Goal: Task Accomplishment & Management: Complete application form

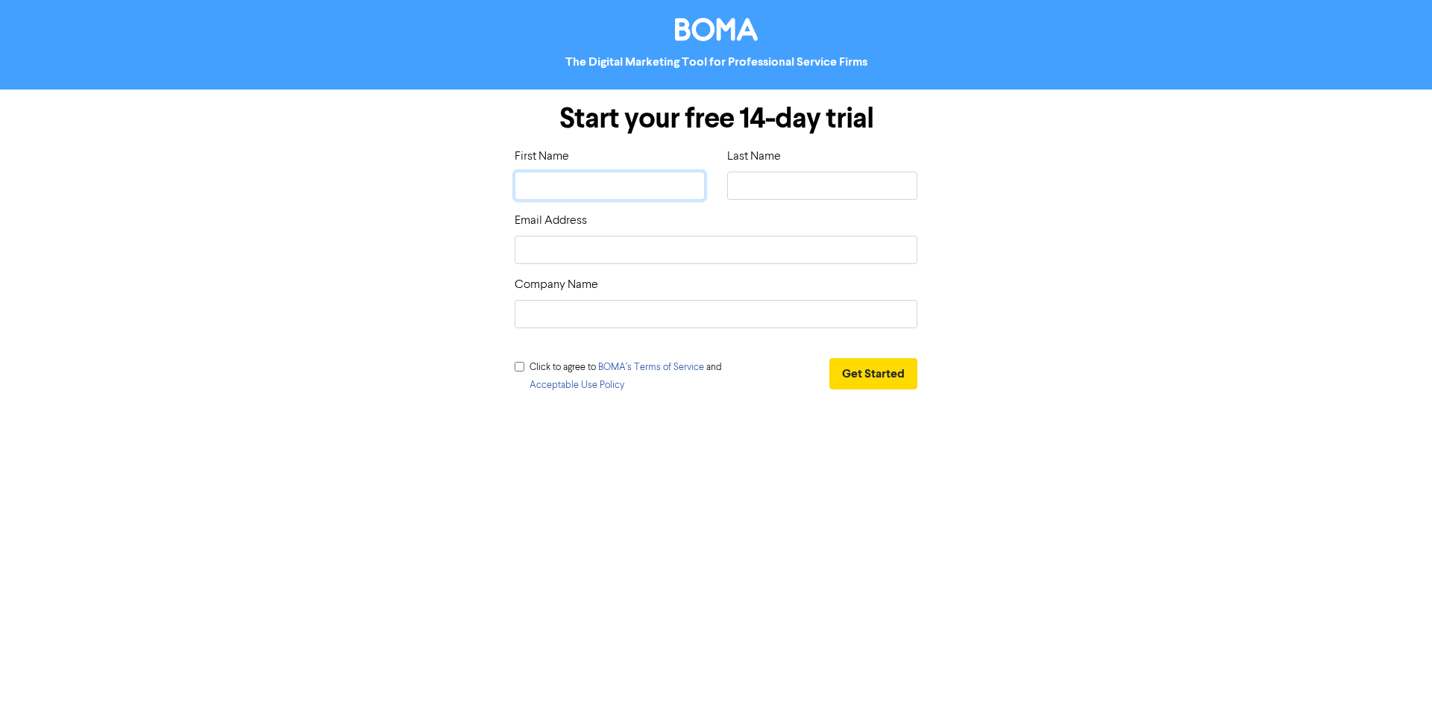
click at [577, 185] on input "text" at bounding box center [610, 186] width 190 height 28
type input "B"
type input "Bo"
type input "Bor"
type input "Bori"
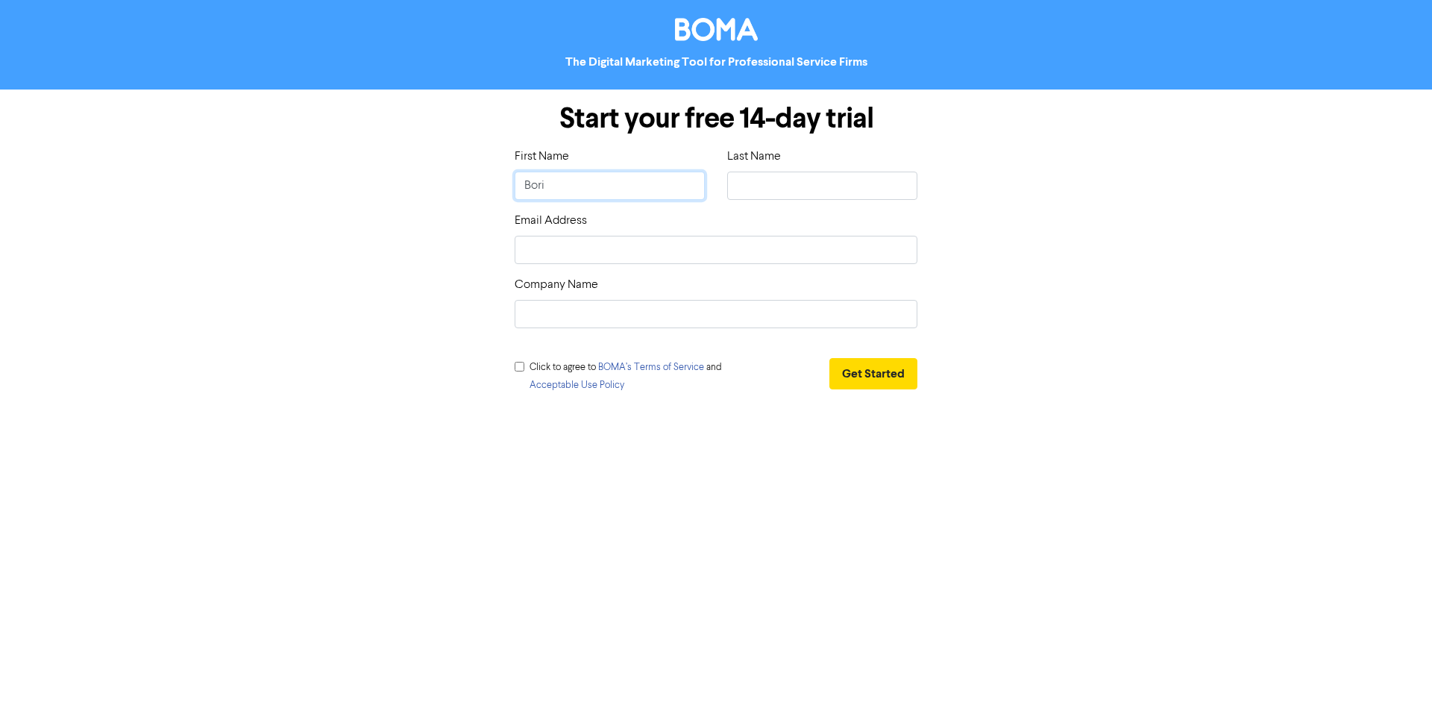
type input "[PERSON_NAME]"
type input "S"
type input "Su"
type input "Sur"
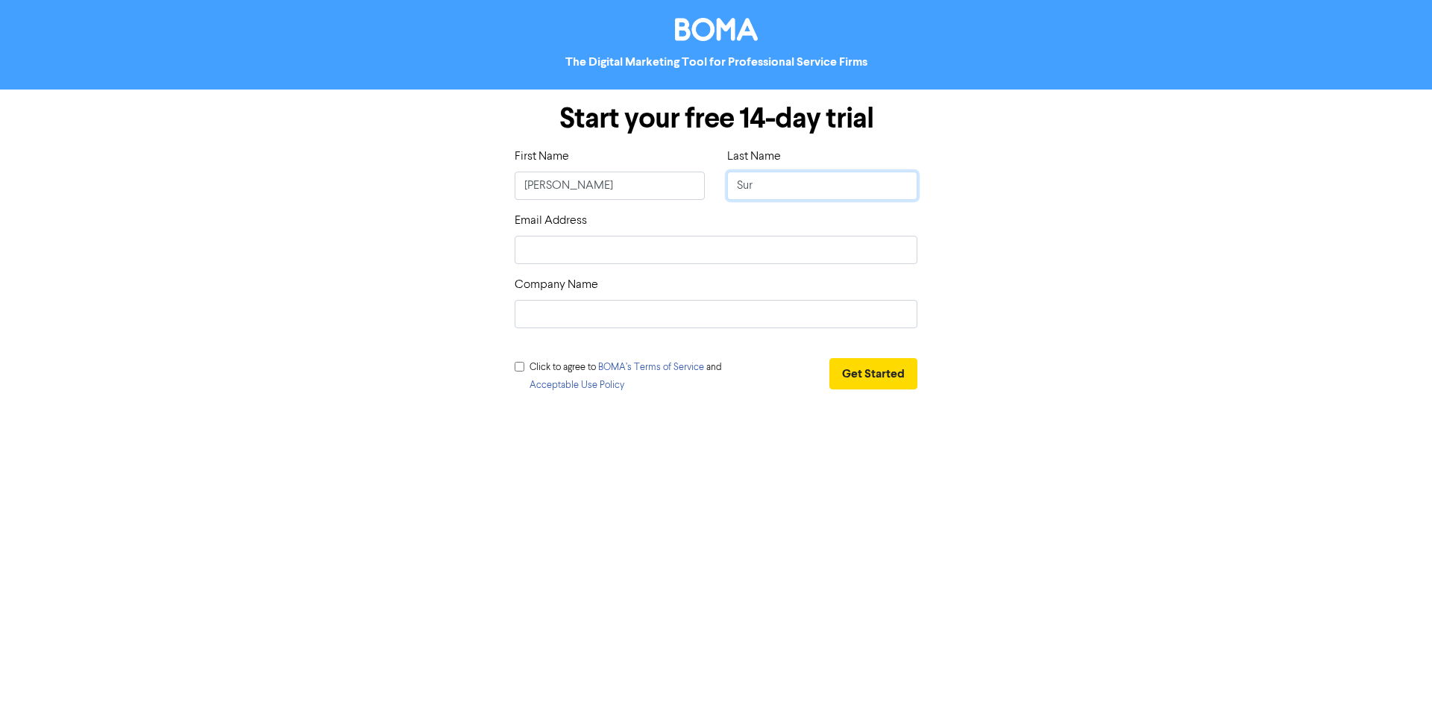
type input "Surl"
type input "Surla"
type input "b"
type input "bo"
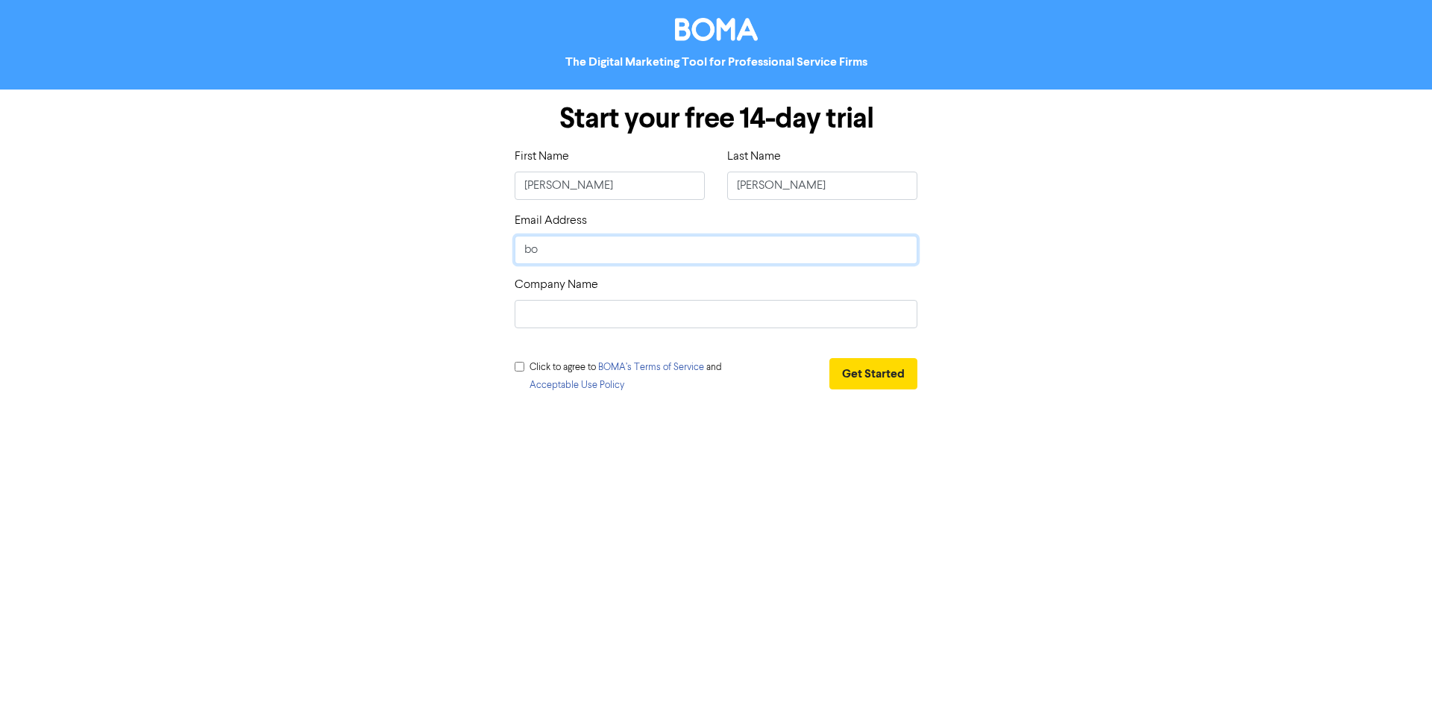
type input "bor"
type input "bori"
type input "boris"
type input "boris@"
type input "boris@n"
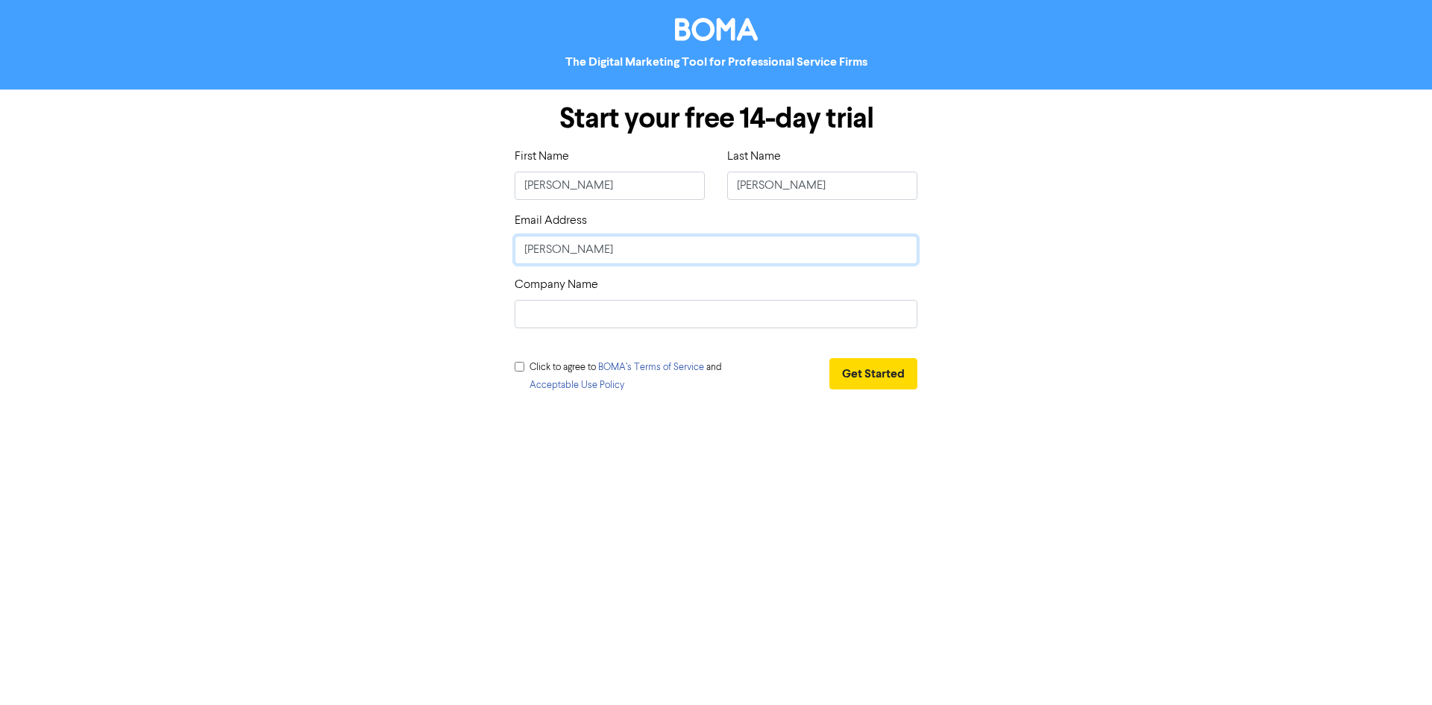
type input "boris@nb"
type input "boris@nbs"
type input "boris@nbs."
type input "boris@nbs.p"
type input "boris@nbs.pa"
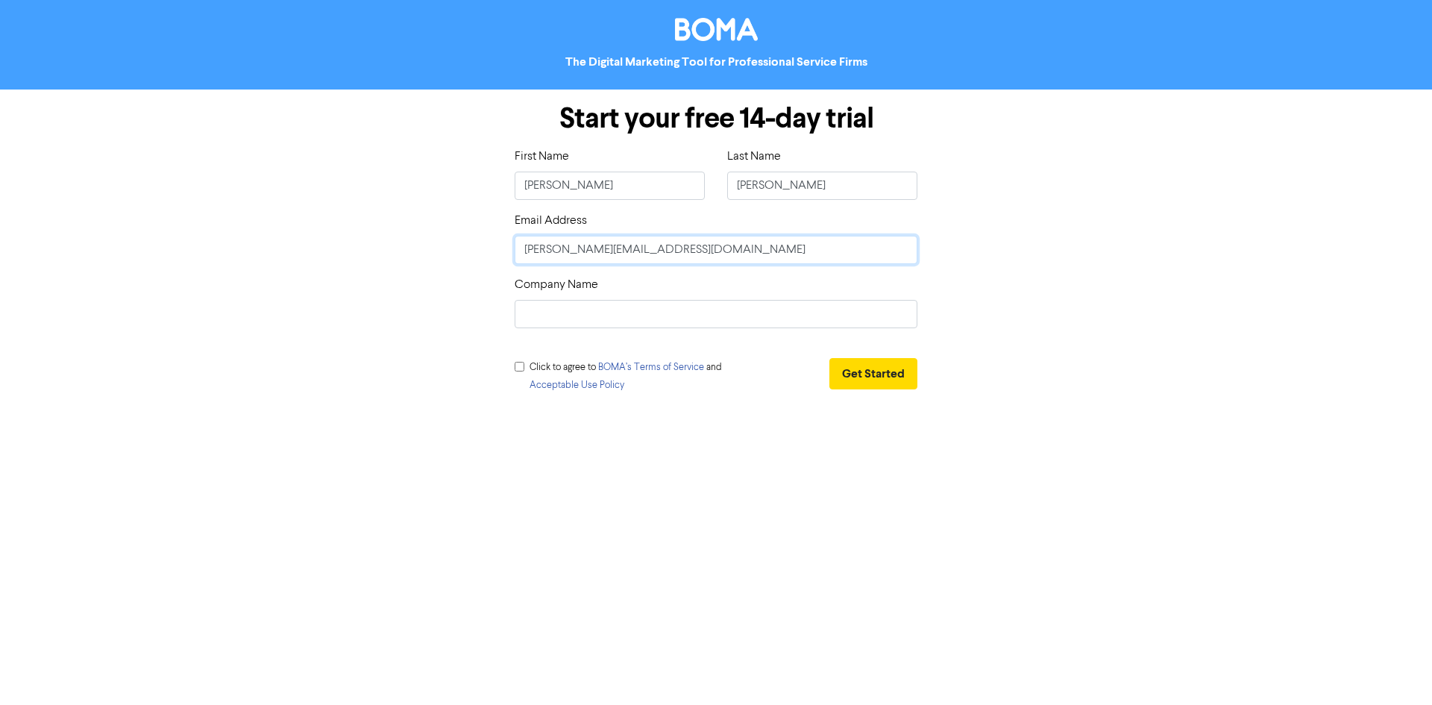
type input "boris@nbs.par"
type input "boris@nbs.part"
type input "boris@nbs.partn"
type input "boris@nbs.partne"
type input "boris@nbs.partner"
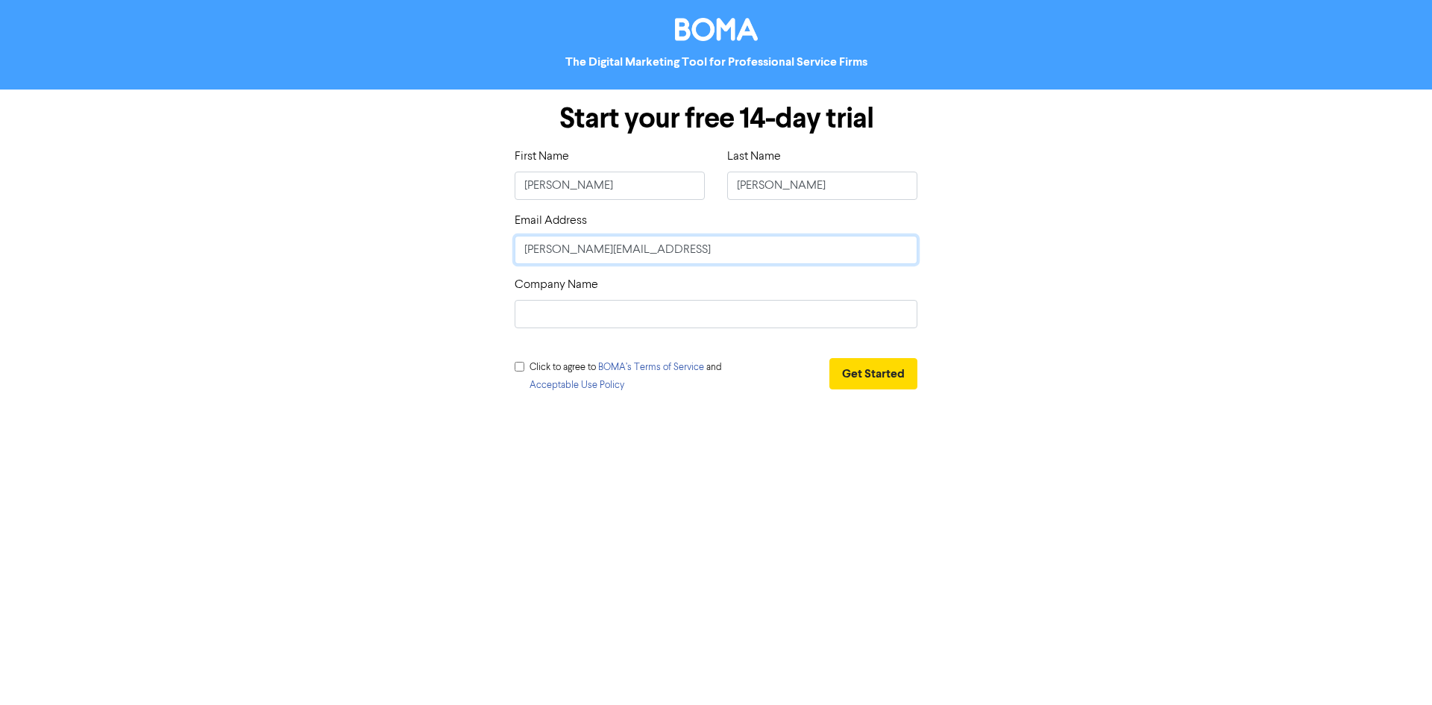
type input "[PERSON_NAME][EMAIL_ADDRESS][DOMAIN_NAME]"
type input "NBS Partners"
click at [524, 367] on div "Click to agree to BOMA’s Terms of Service and Acceptable Use Policy" at bounding box center [627, 379] width 225 height 42
click at [521, 367] on input "checkbox" at bounding box center [520, 367] width 10 height 10
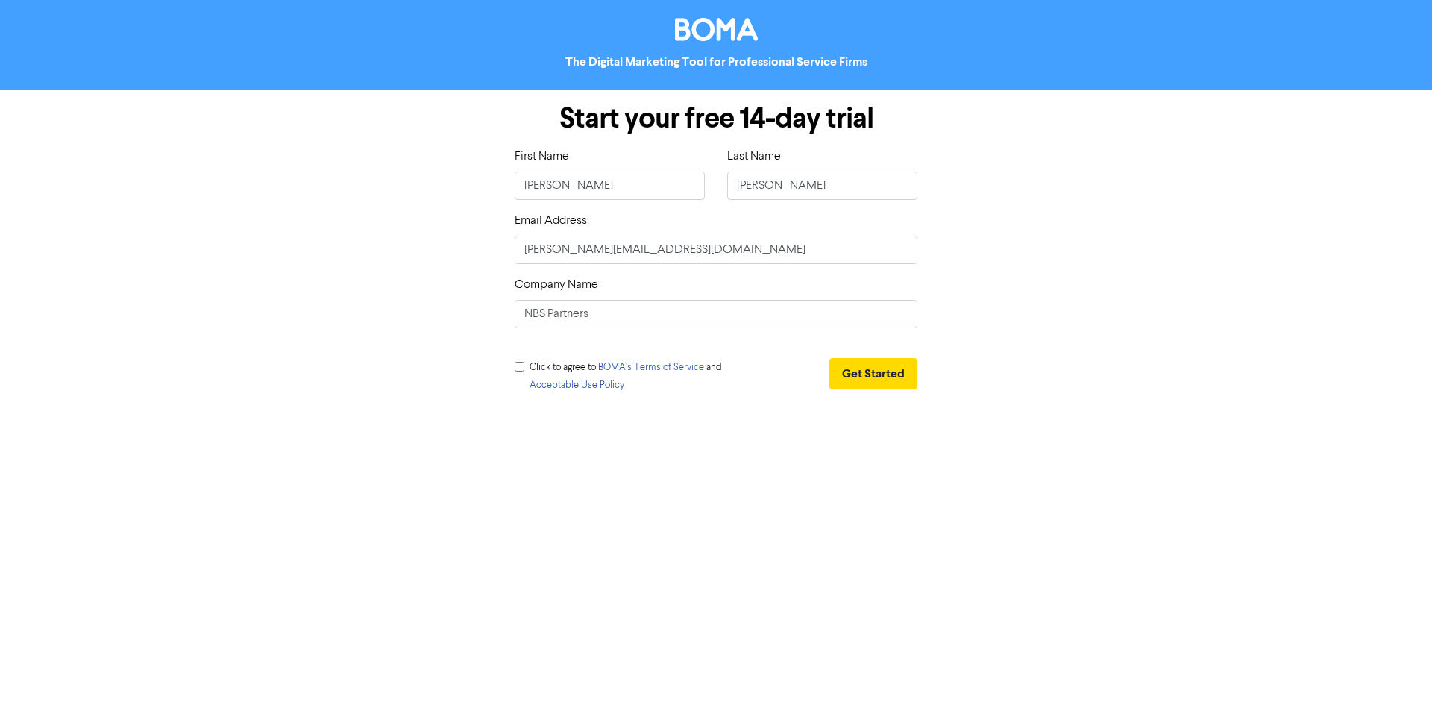
checkbox input "true"
click at [867, 374] on button "Get Started" at bounding box center [873, 373] width 88 height 31
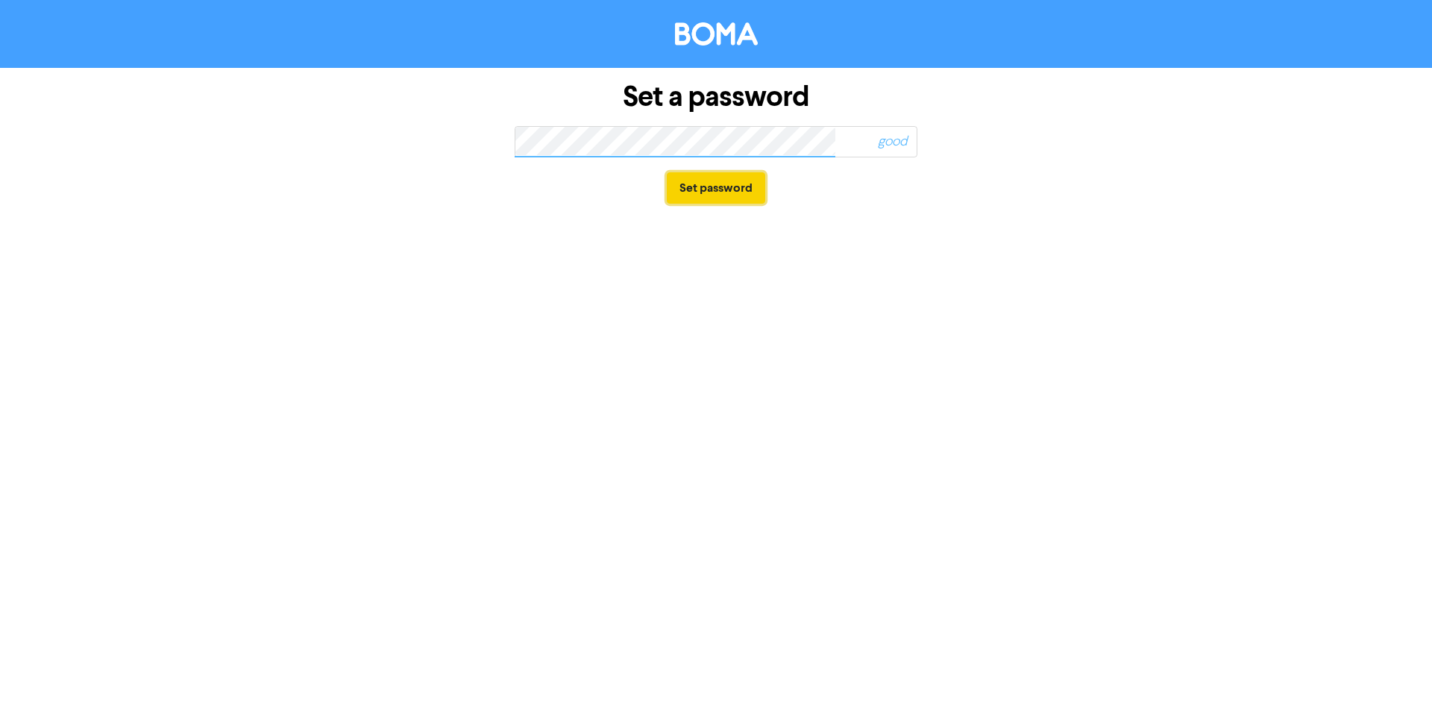
click at [740, 189] on button "Set password" at bounding box center [716, 187] width 98 height 31
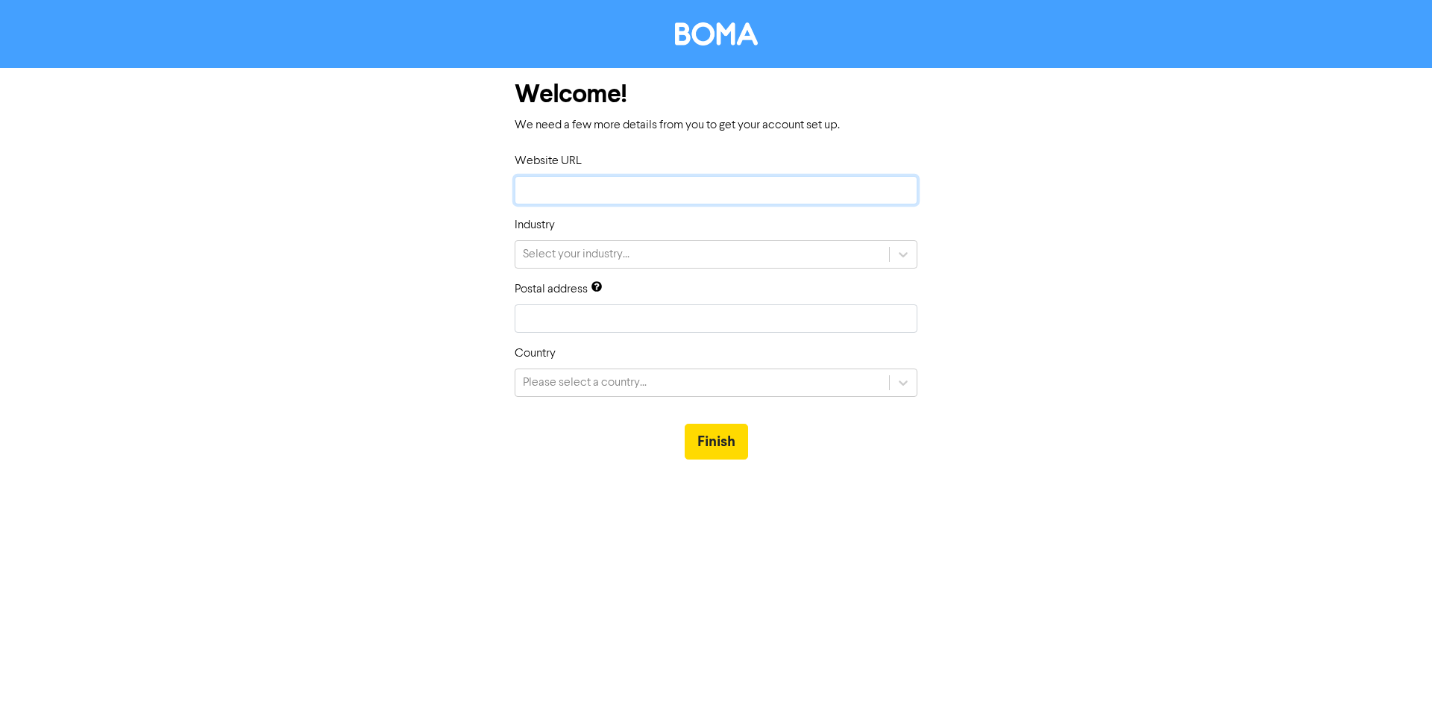
click at [693, 186] on input "text" at bounding box center [716, 190] width 403 height 28
paste input "[URL][DOMAIN_NAME]"
type input "[URL][DOMAIN_NAME]"
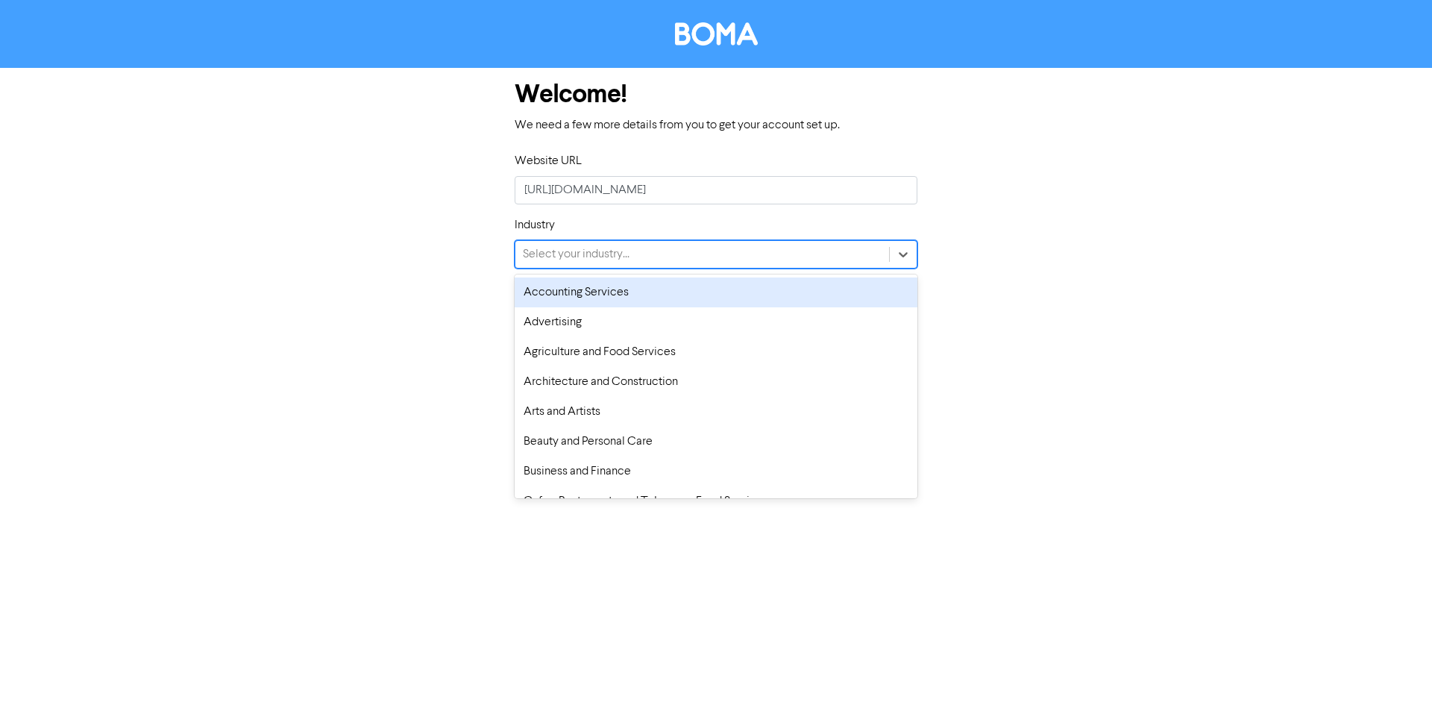
click at [627, 254] on div "Select your industry..." at bounding box center [576, 254] width 107 height 18
click at [626, 292] on div "Accounting Services" at bounding box center [716, 292] width 403 height 30
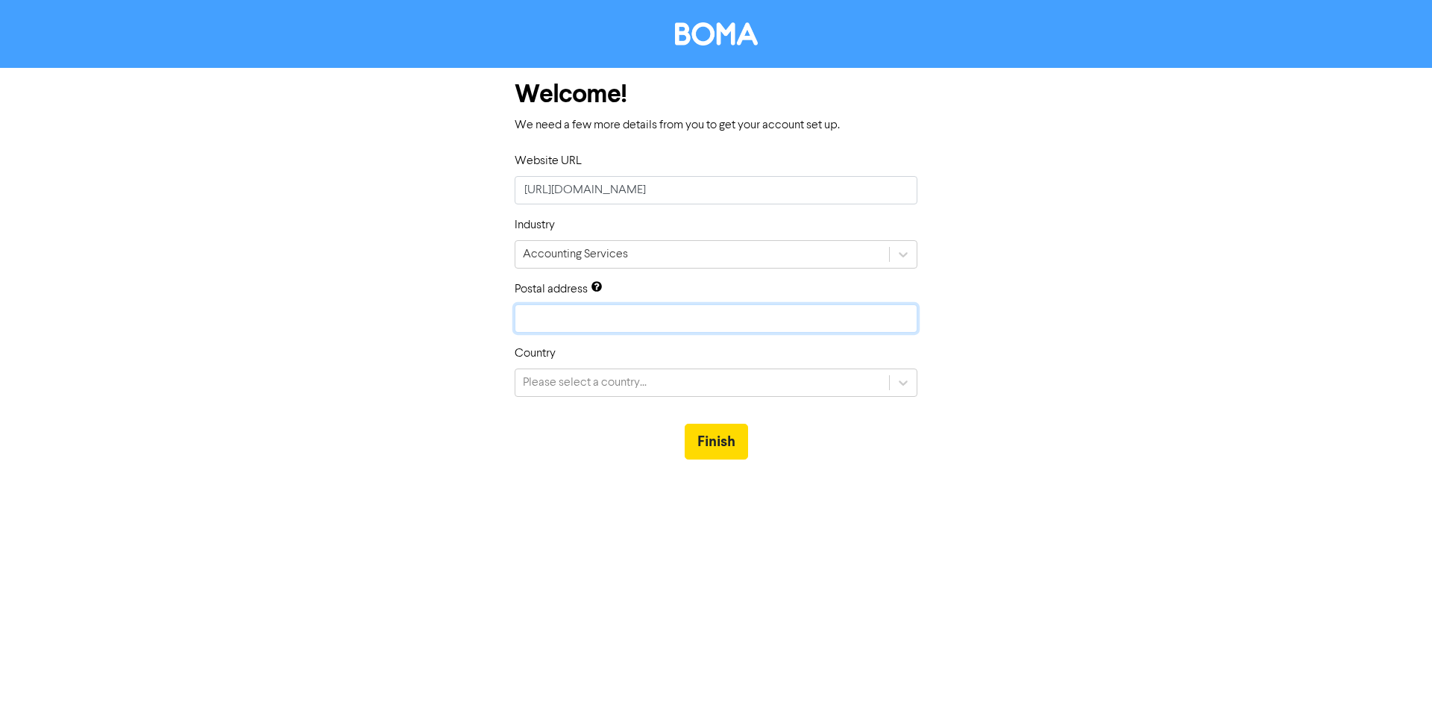
click at [628, 307] on input "text" at bounding box center [716, 318] width 403 height 28
type input "[STREET_ADDRESS]"
click at [600, 371] on div "Please select a country..." at bounding box center [702, 382] width 374 height 27
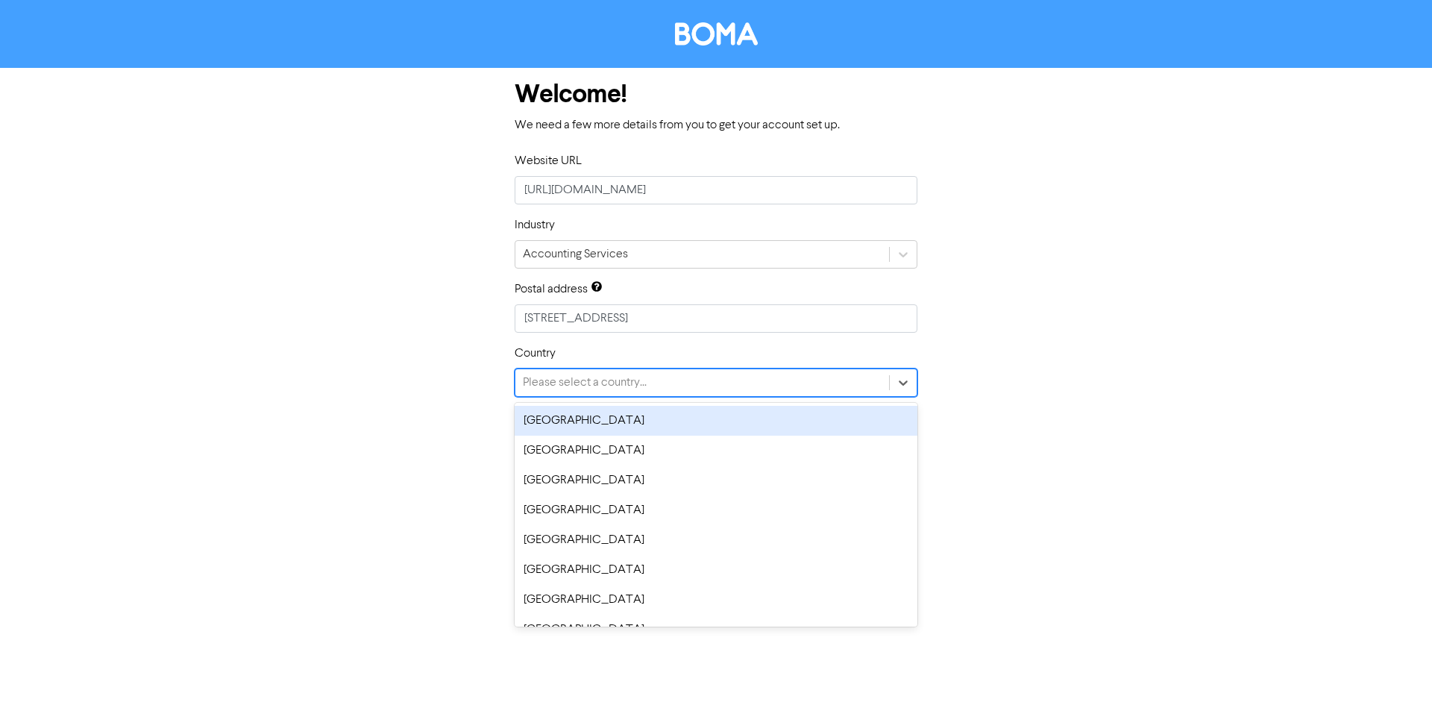
click at [591, 412] on div "[GEOGRAPHIC_DATA]" at bounding box center [716, 421] width 403 height 30
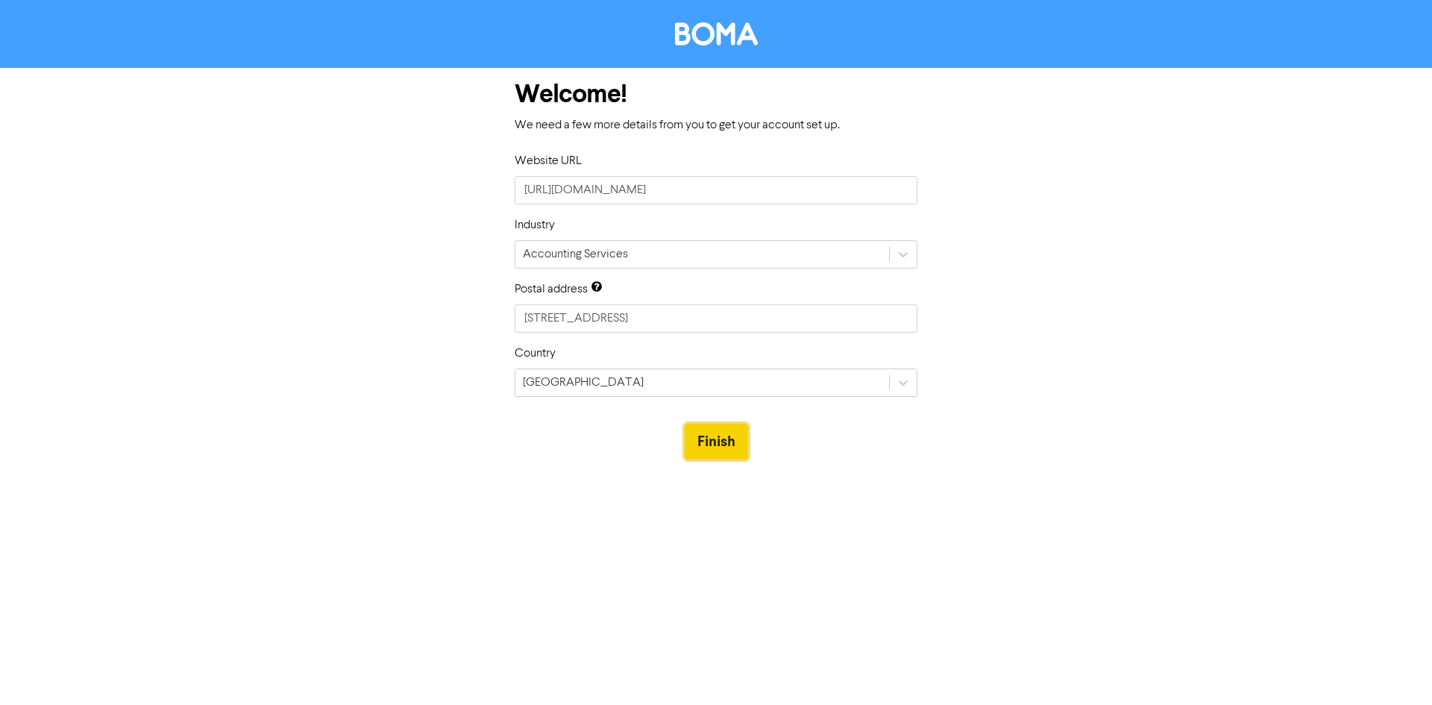
click at [709, 433] on button "Finish" at bounding box center [716, 442] width 63 height 36
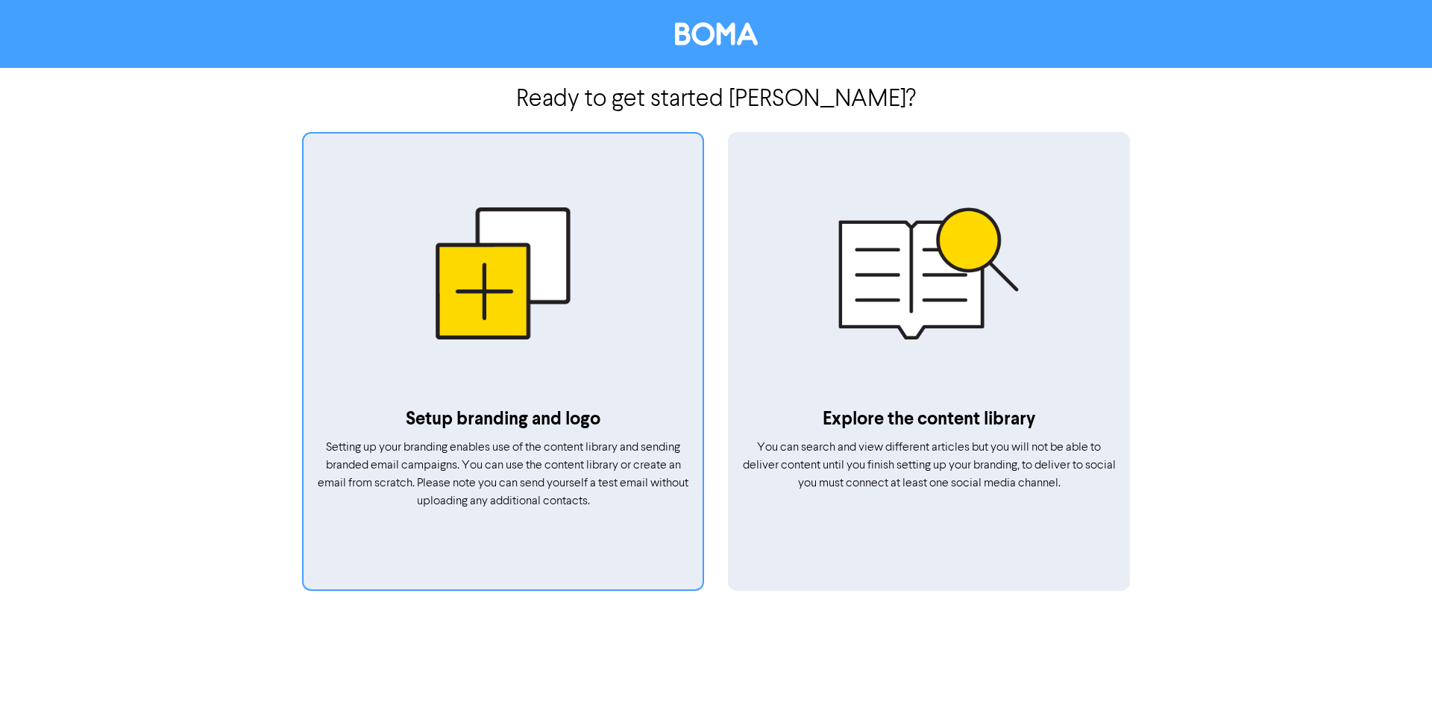
click at [638, 442] on span "Setting up your branding enables use of the content library and sending branded…" at bounding box center [503, 475] width 371 height 66
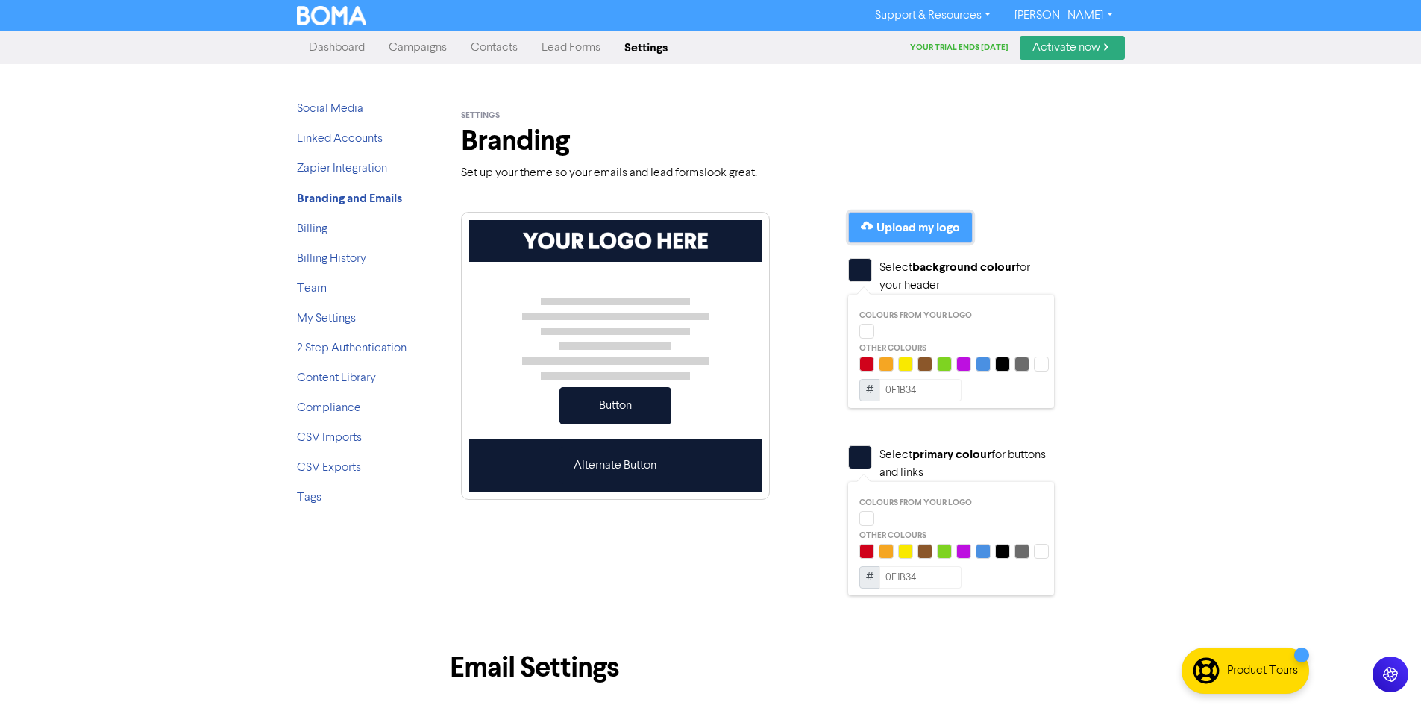
click at [914, 228] on div "Upload my logo" at bounding box center [918, 228] width 84 height 18
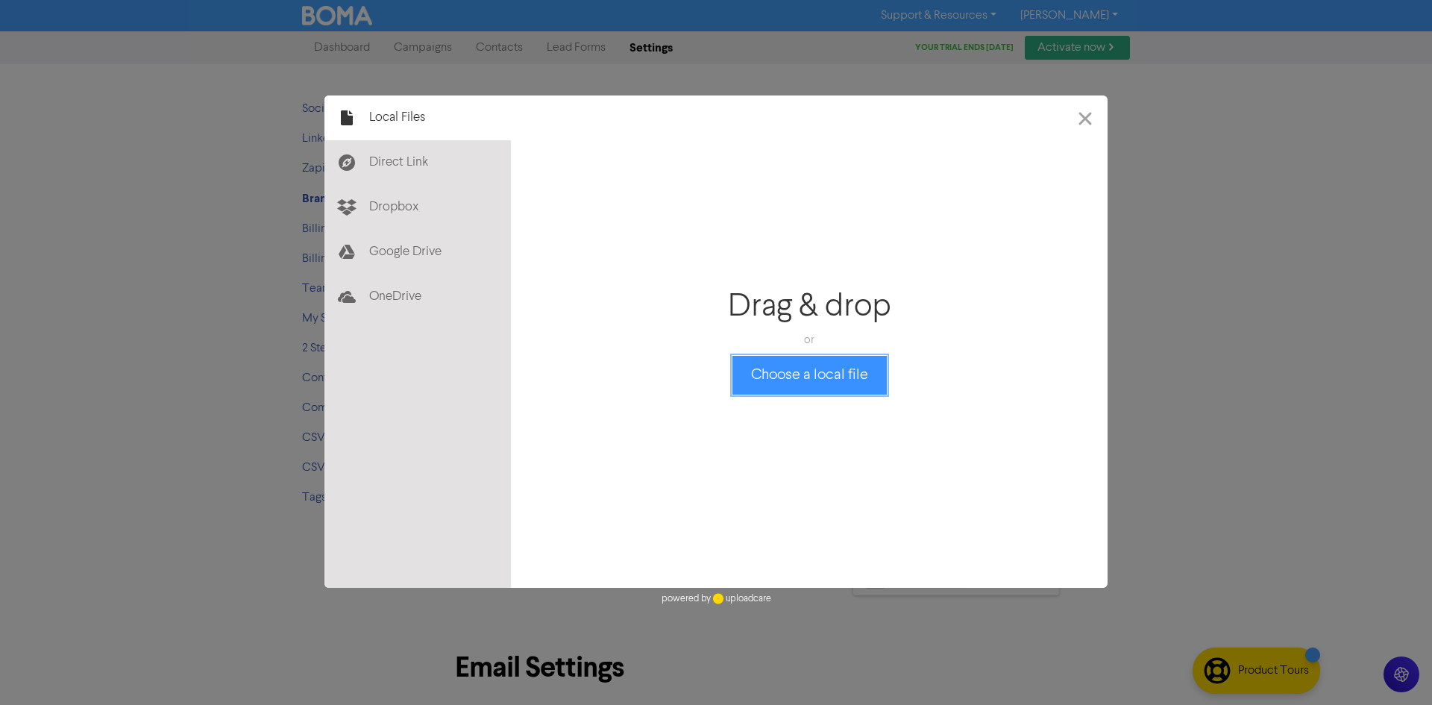
click at [802, 371] on button "Choose a local file" at bounding box center [809, 375] width 154 height 39
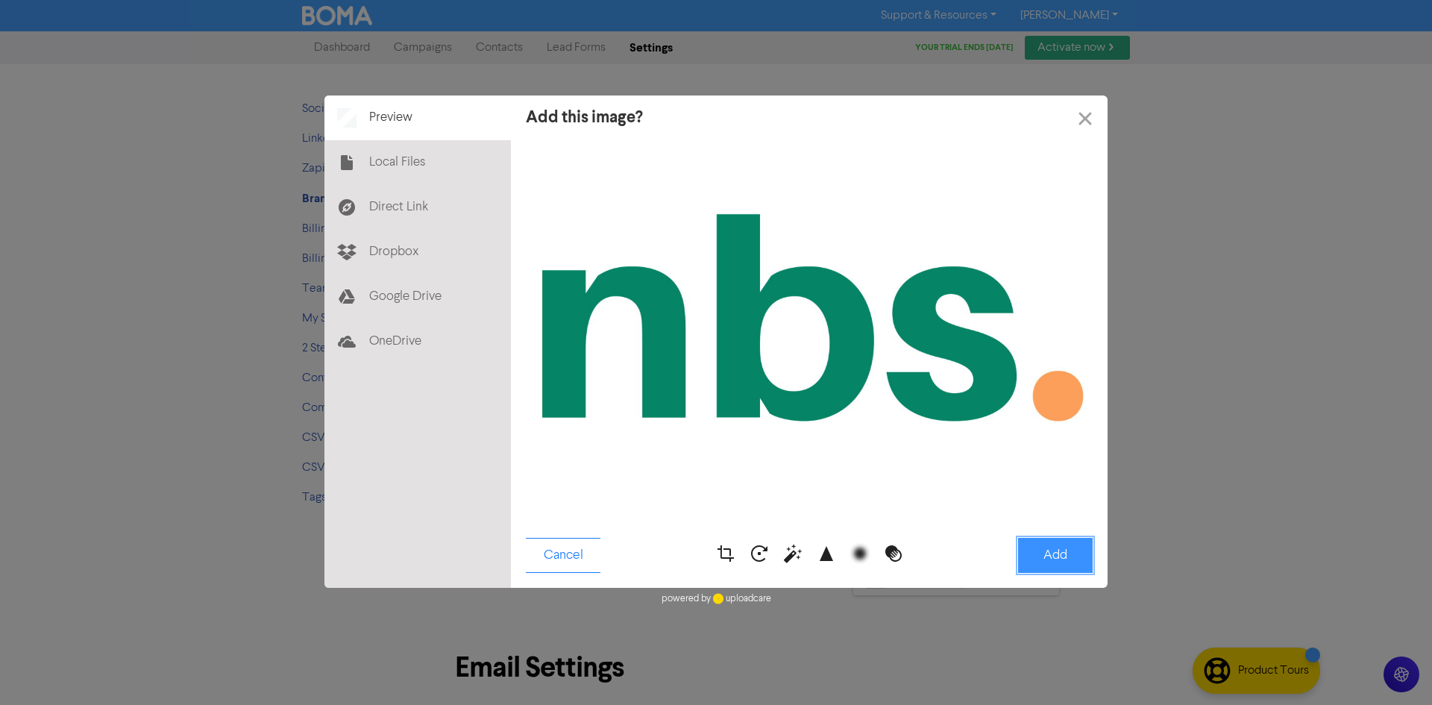
click at [1059, 559] on button "Add" at bounding box center [1055, 555] width 75 height 35
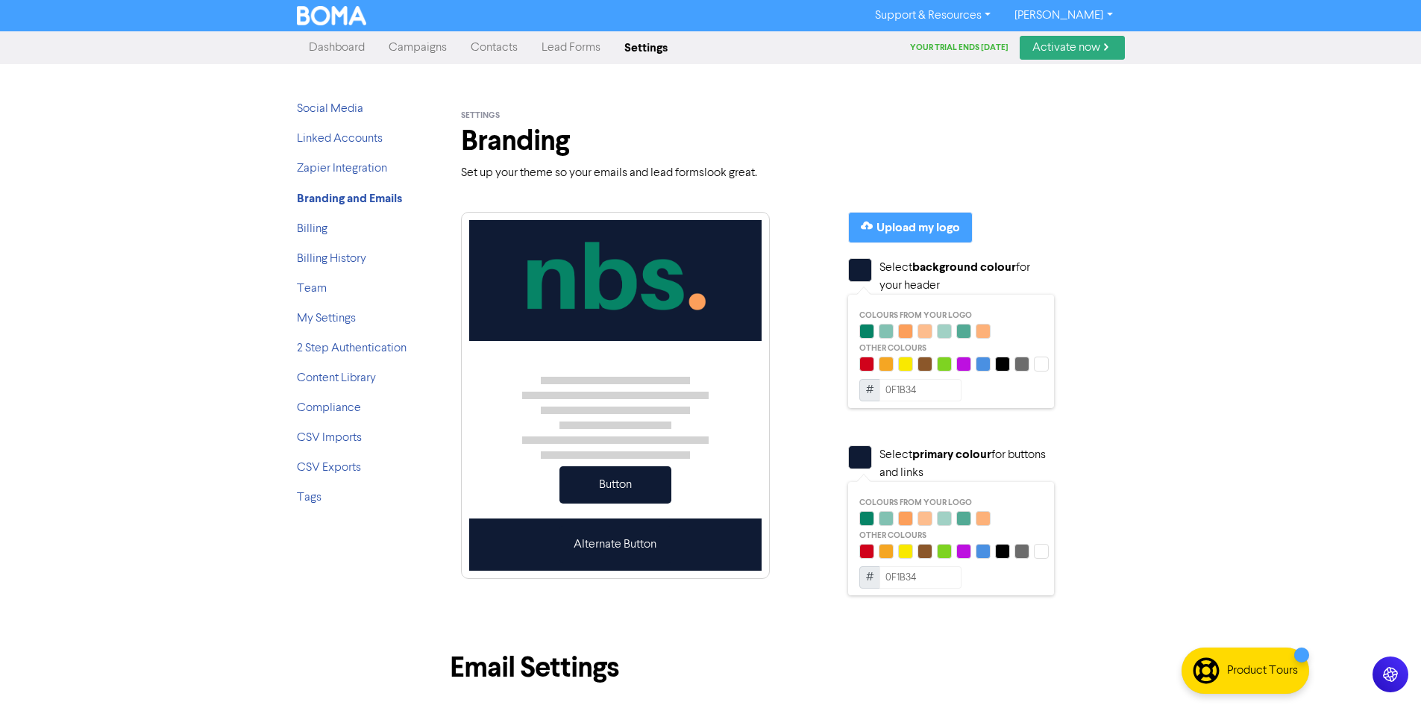
click at [1038, 364] on div at bounding box center [1041, 364] width 15 height 15
type input "FFFFFF"
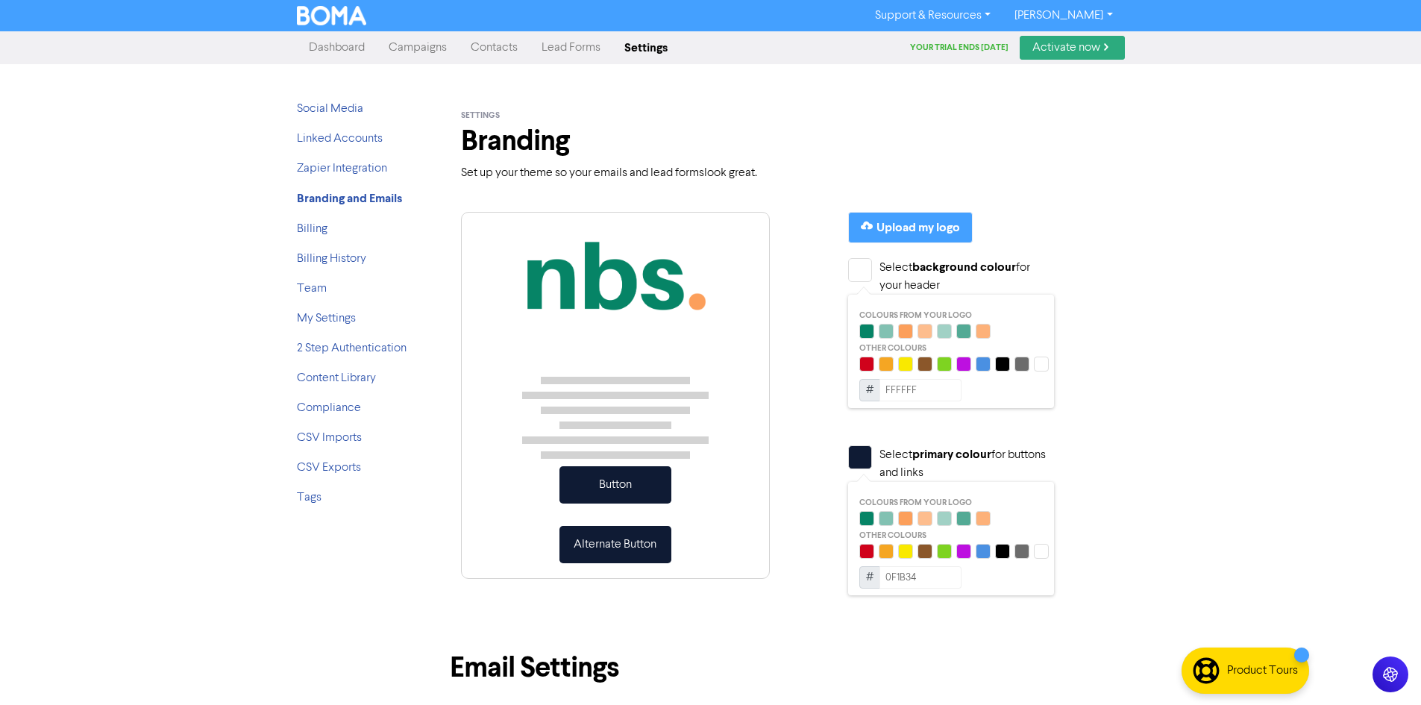
click at [903, 522] on div at bounding box center [905, 518] width 15 height 15
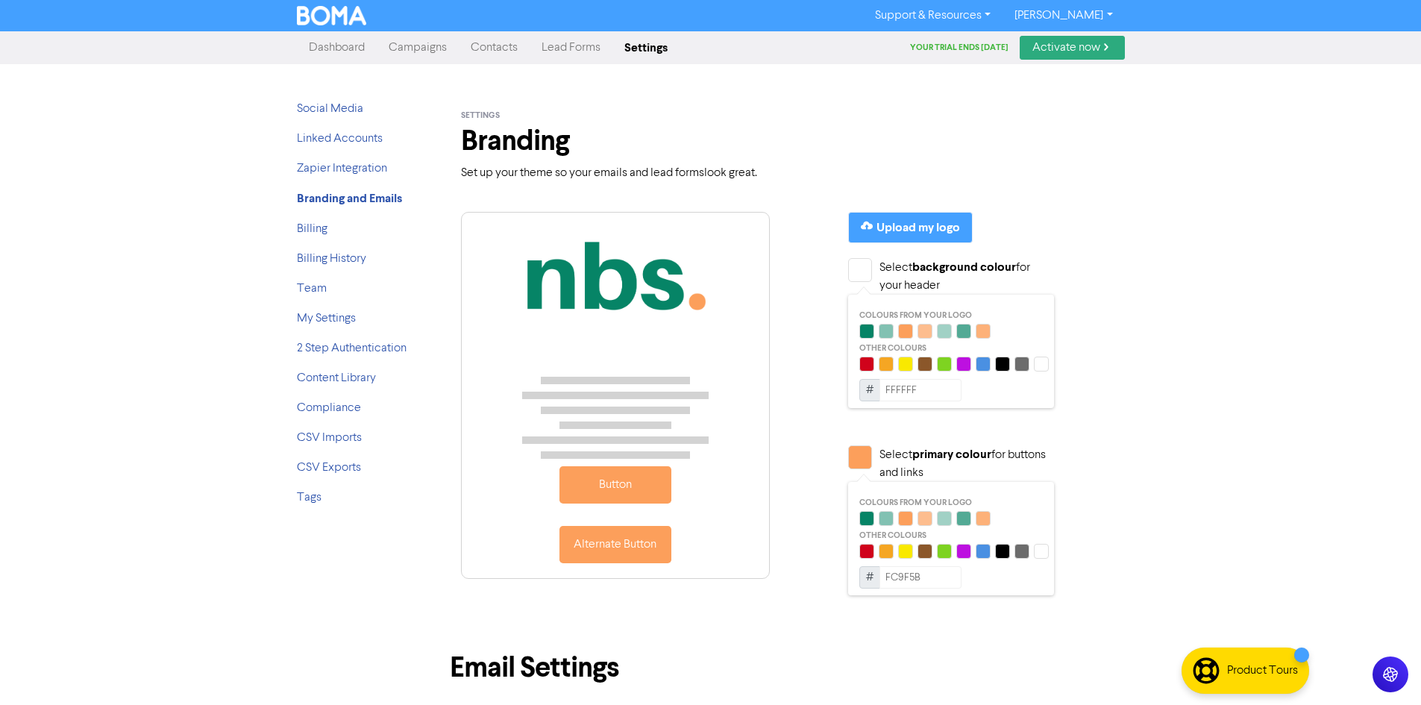
click at [887, 516] on div at bounding box center [886, 518] width 15 height 15
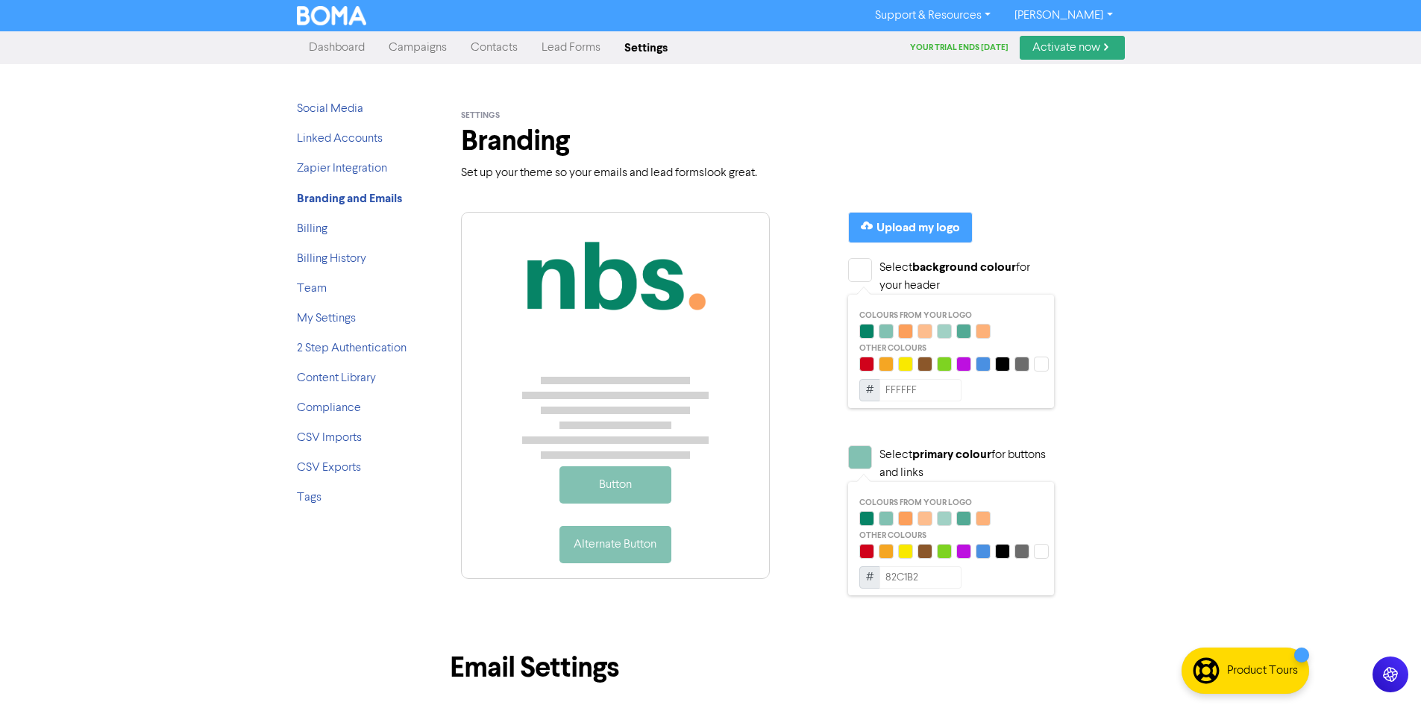
click at [867, 521] on div at bounding box center [866, 518] width 15 height 15
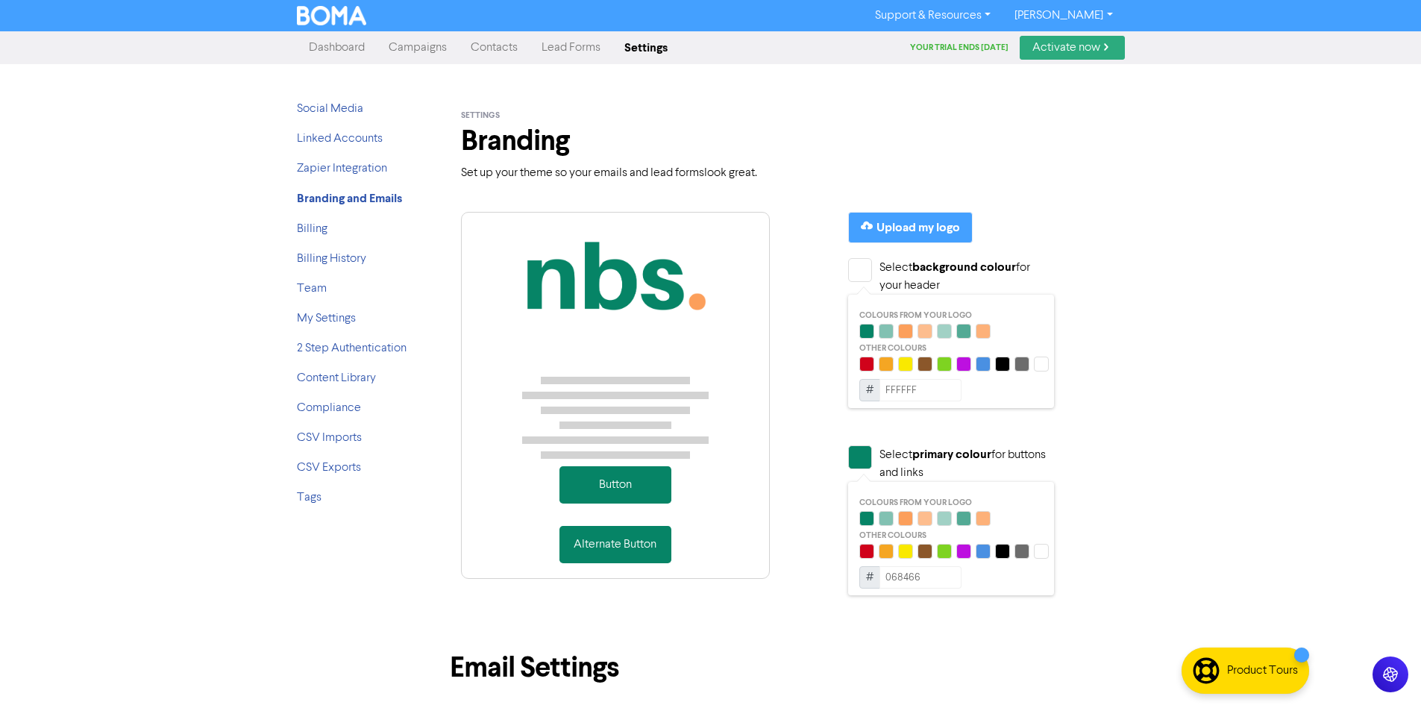
click at [906, 518] on div at bounding box center [905, 518] width 15 height 15
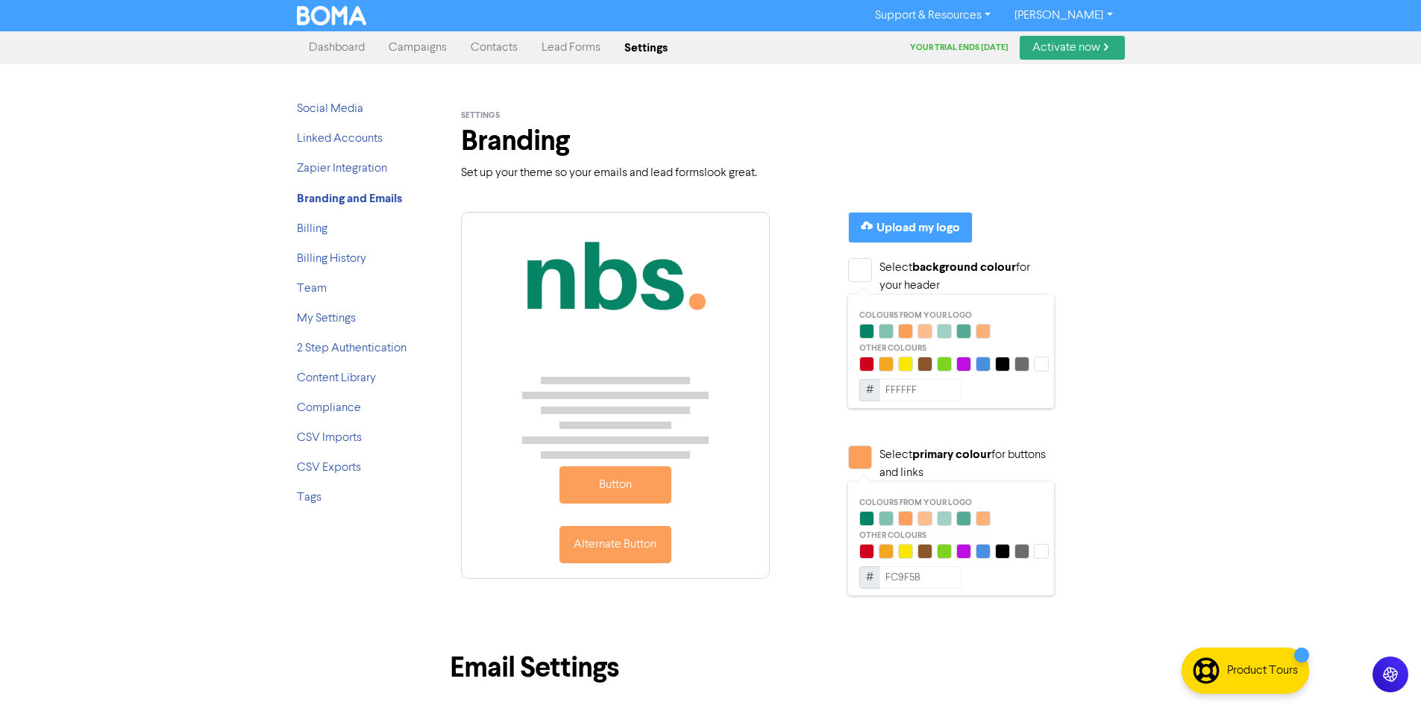
click at [862, 518] on div at bounding box center [866, 518] width 15 height 15
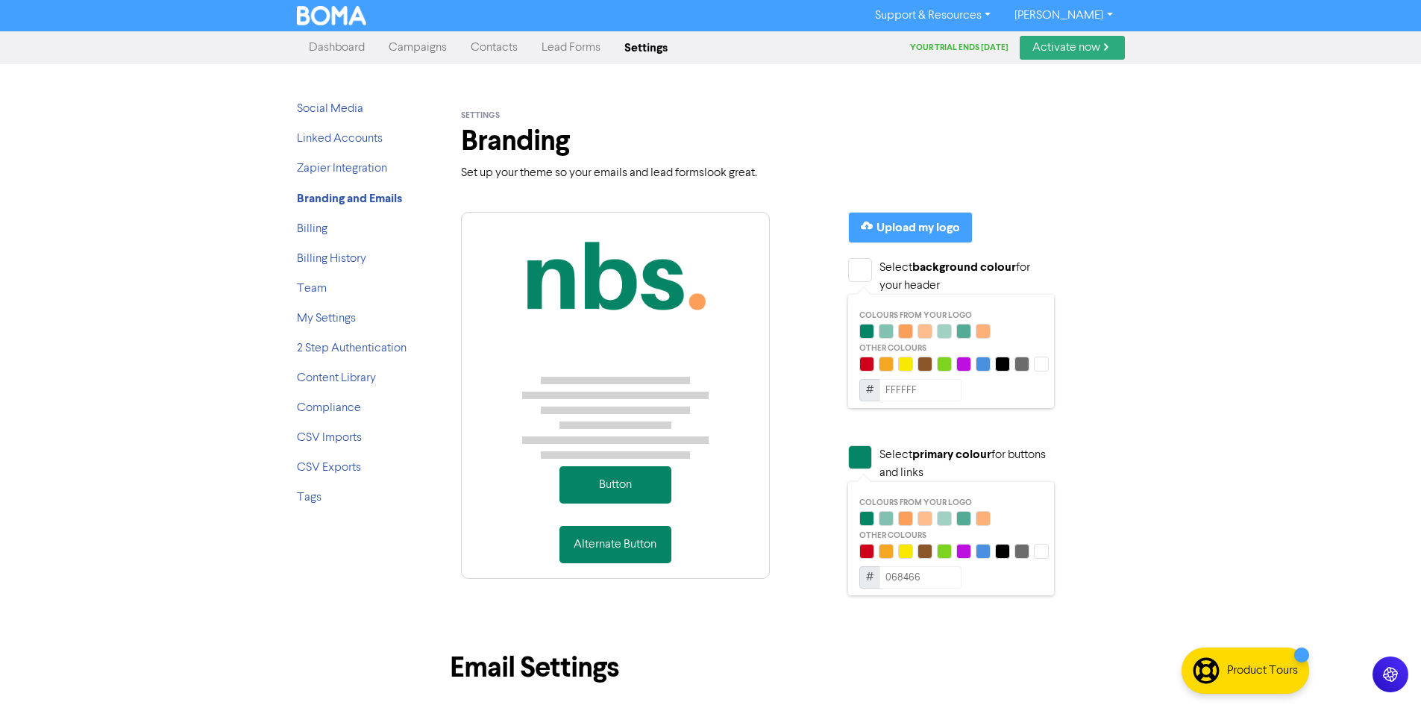
click at [884, 555] on div at bounding box center [886, 551] width 15 height 15
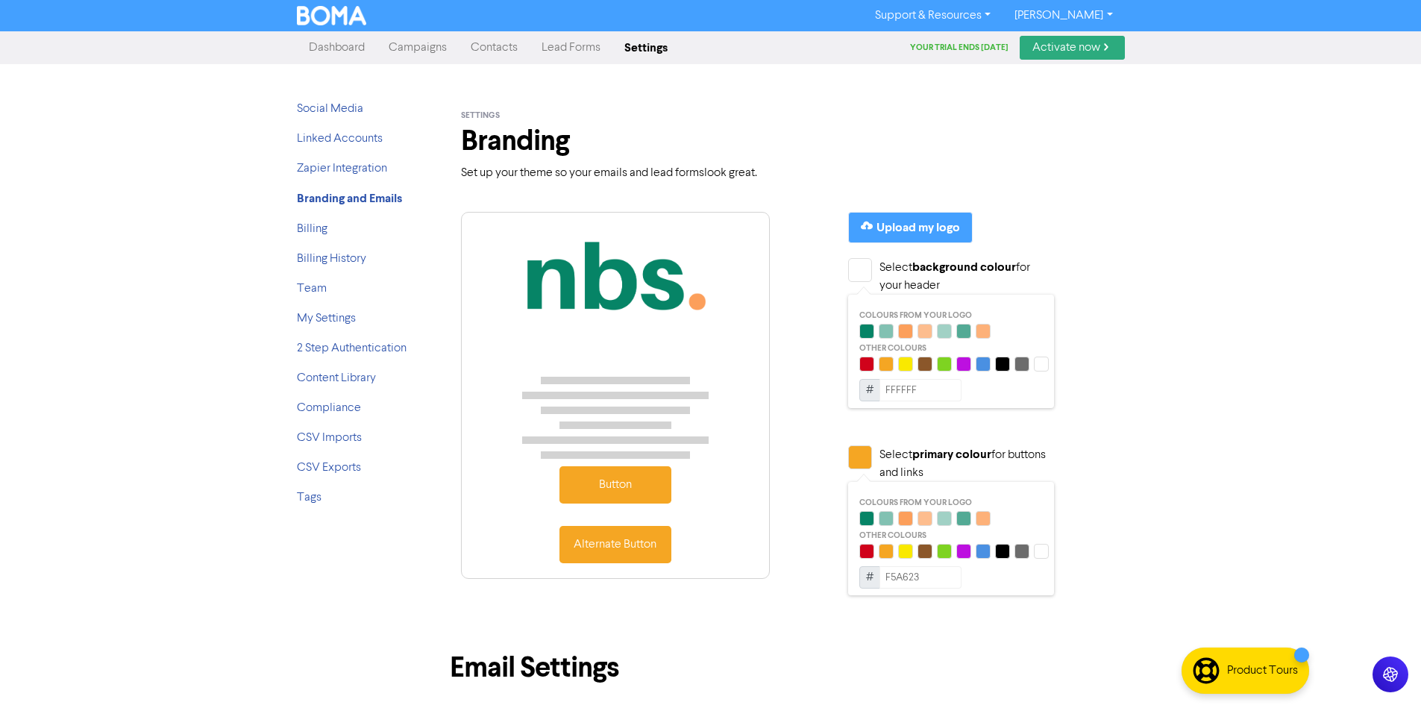
click at [888, 519] on div at bounding box center [886, 518] width 15 height 15
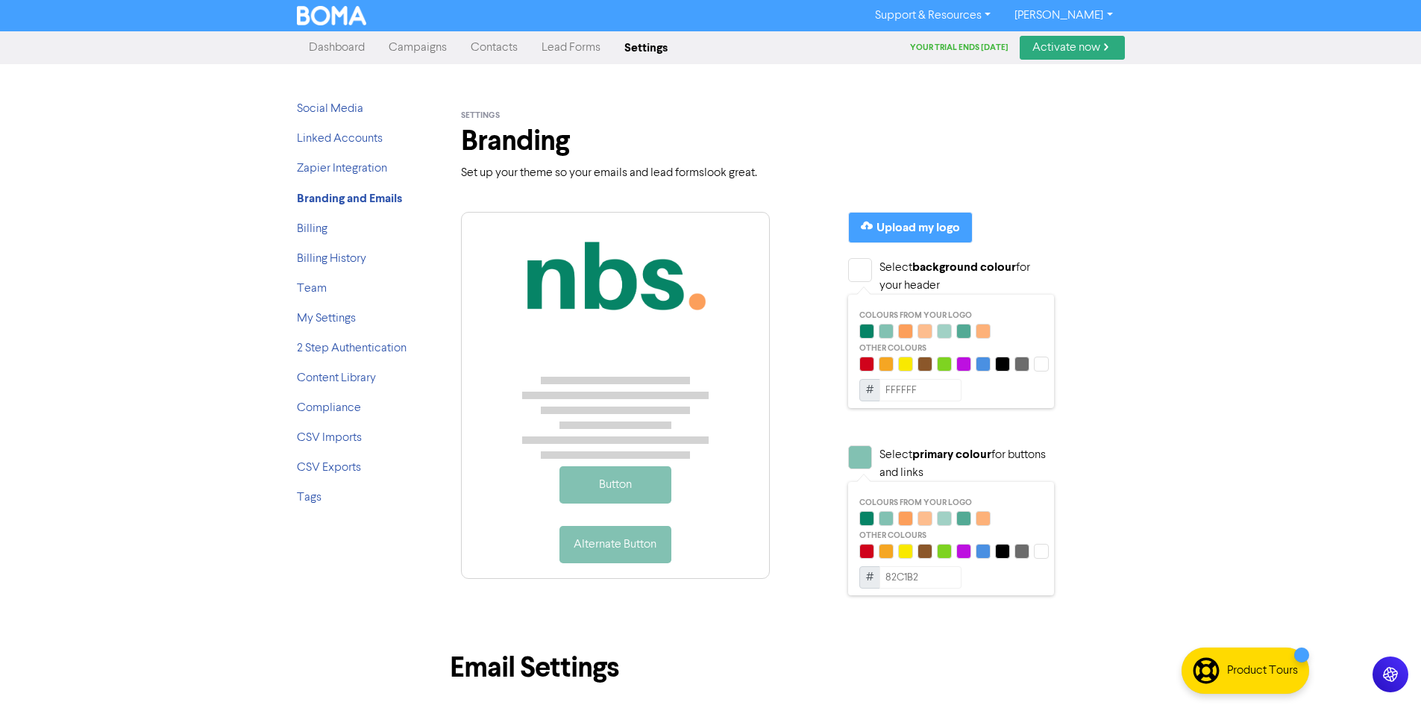
click at [868, 518] on div at bounding box center [866, 518] width 15 height 15
type input "068466"
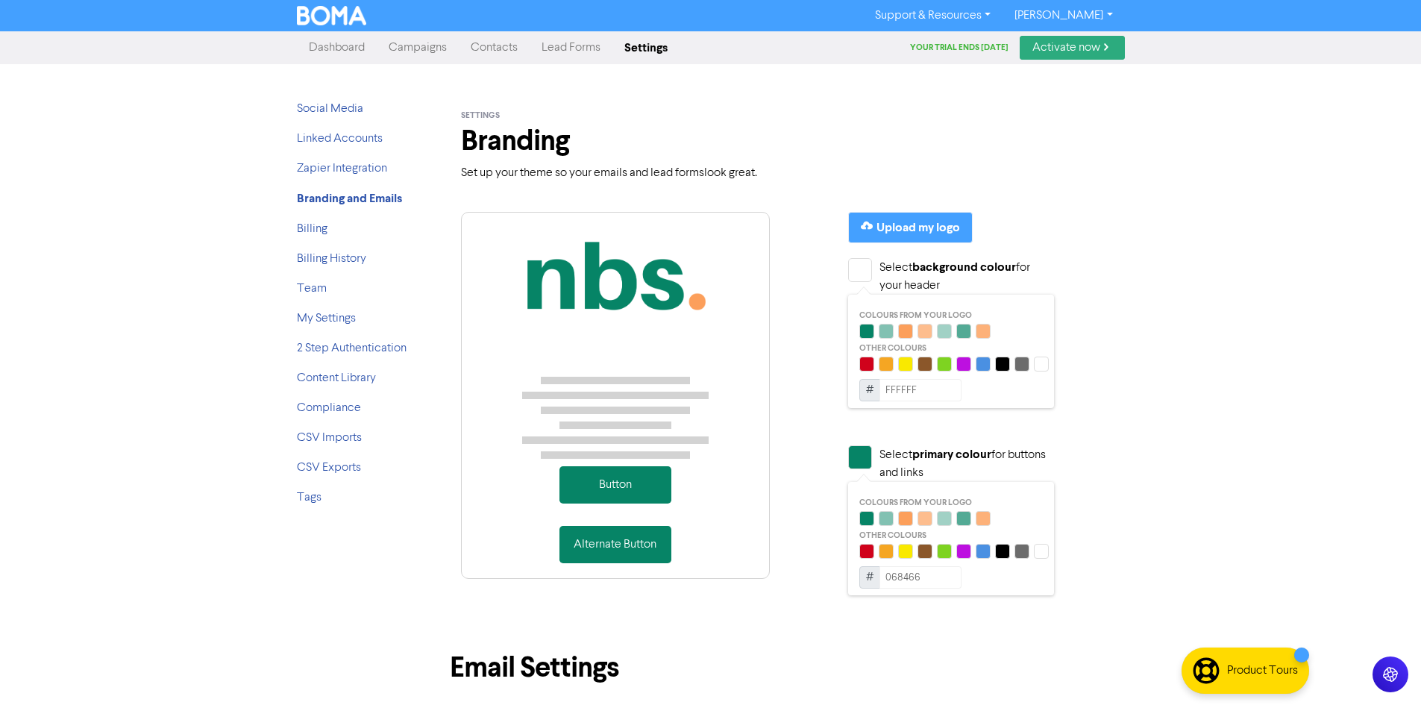
click at [1149, 285] on div "Support & Resources Video Tutorials FAQ & Guides Marketing Education [PERSON_NA…" at bounding box center [710, 352] width 1421 height 705
click at [860, 269] on div at bounding box center [860, 270] width 24 height 24
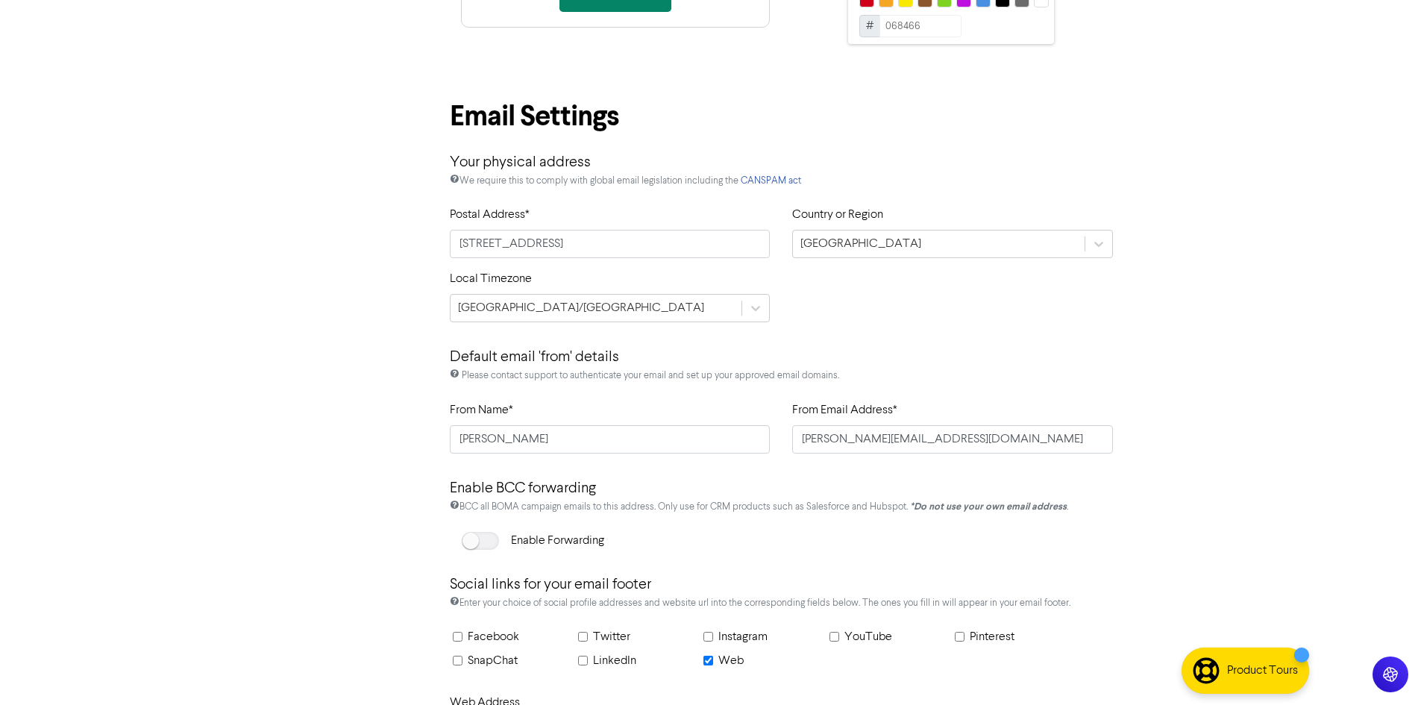
scroll to position [653, 0]
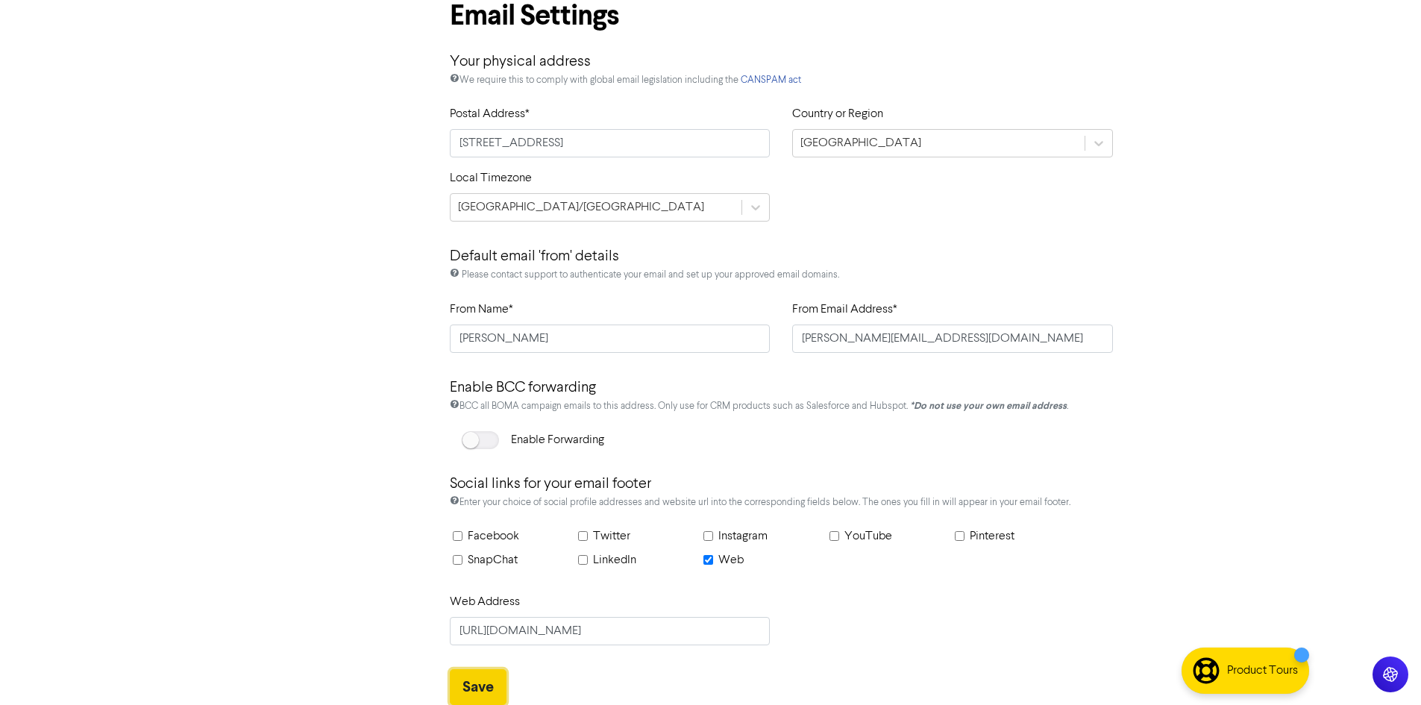
click at [485, 682] on button "Save" at bounding box center [478, 687] width 57 height 36
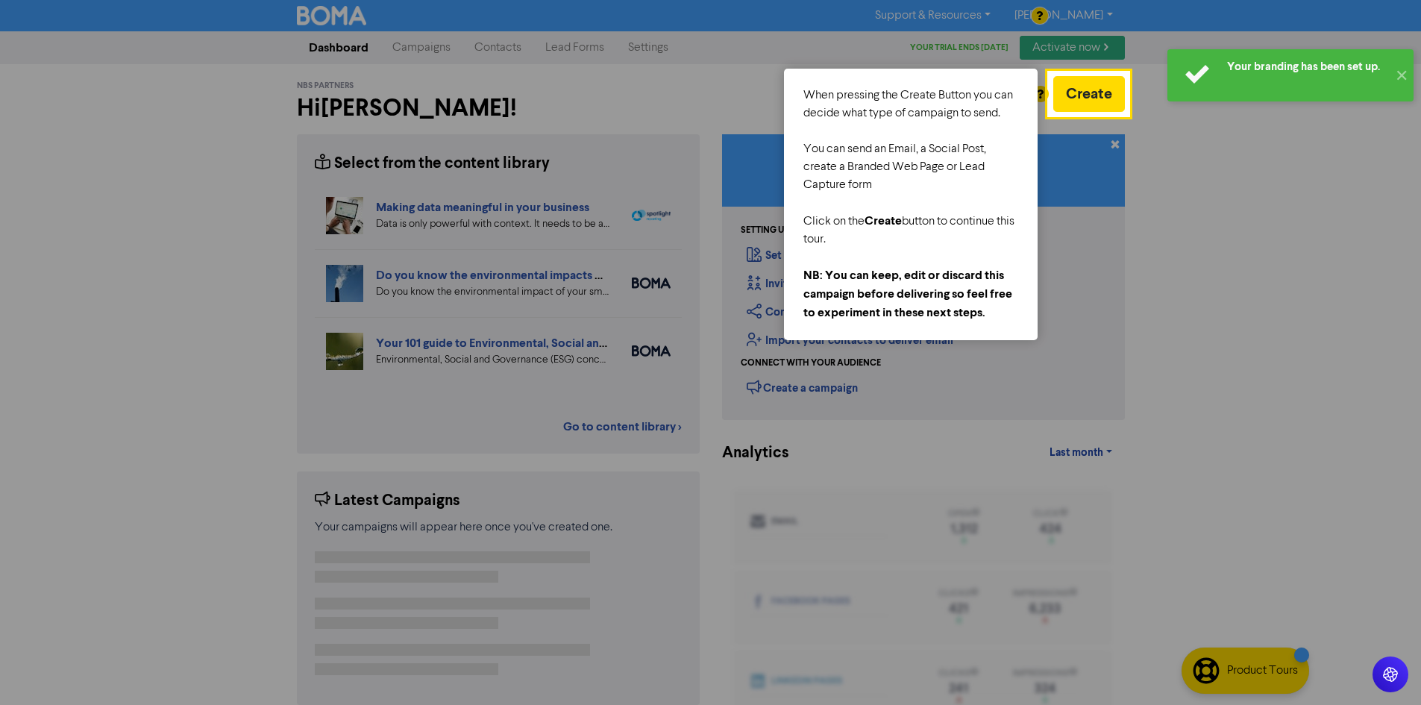
click at [1203, 145] on div at bounding box center [1275, 380] width 293 height 761
click at [1397, 70] on button "✕" at bounding box center [1401, 75] width 25 height 52
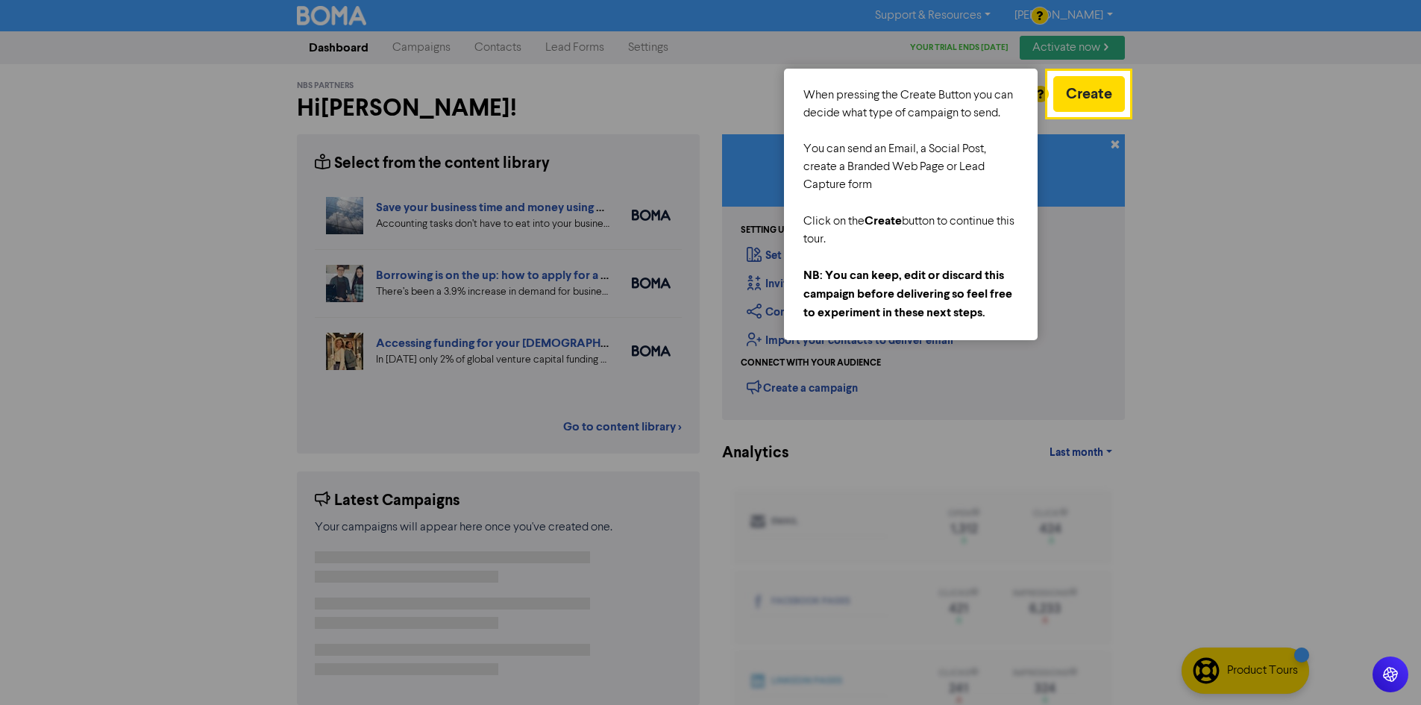
click at [1163, 166] on div at bounding box center [1275, 380] width 293 height 761
click at [1102, 104] on button "Create" at bounding box center [1089, 94] width 72 height 36
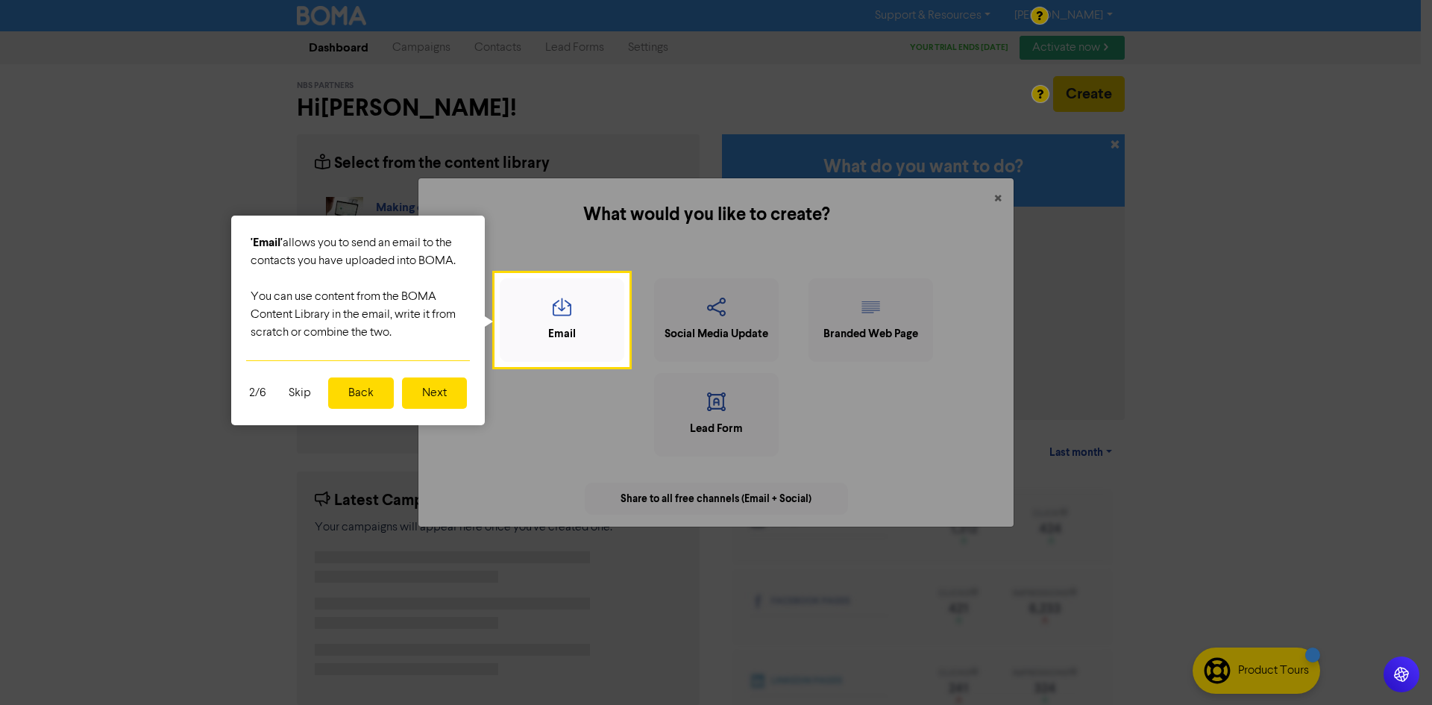
click at [424, 396] on button "Next" at bounding box center [434, 392] width 65 height 31
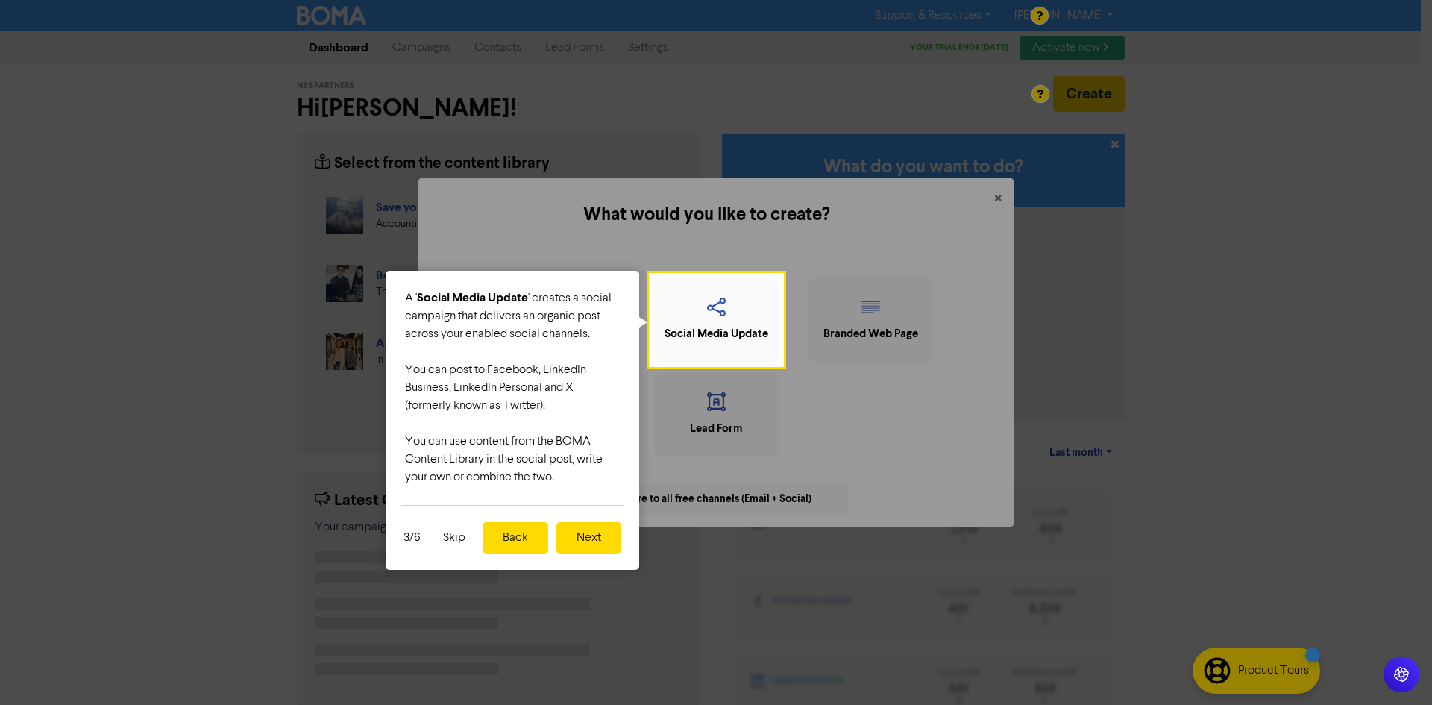
click at [592, 550] on button "Next" at bounding box center [588, 537] width 65 height 31
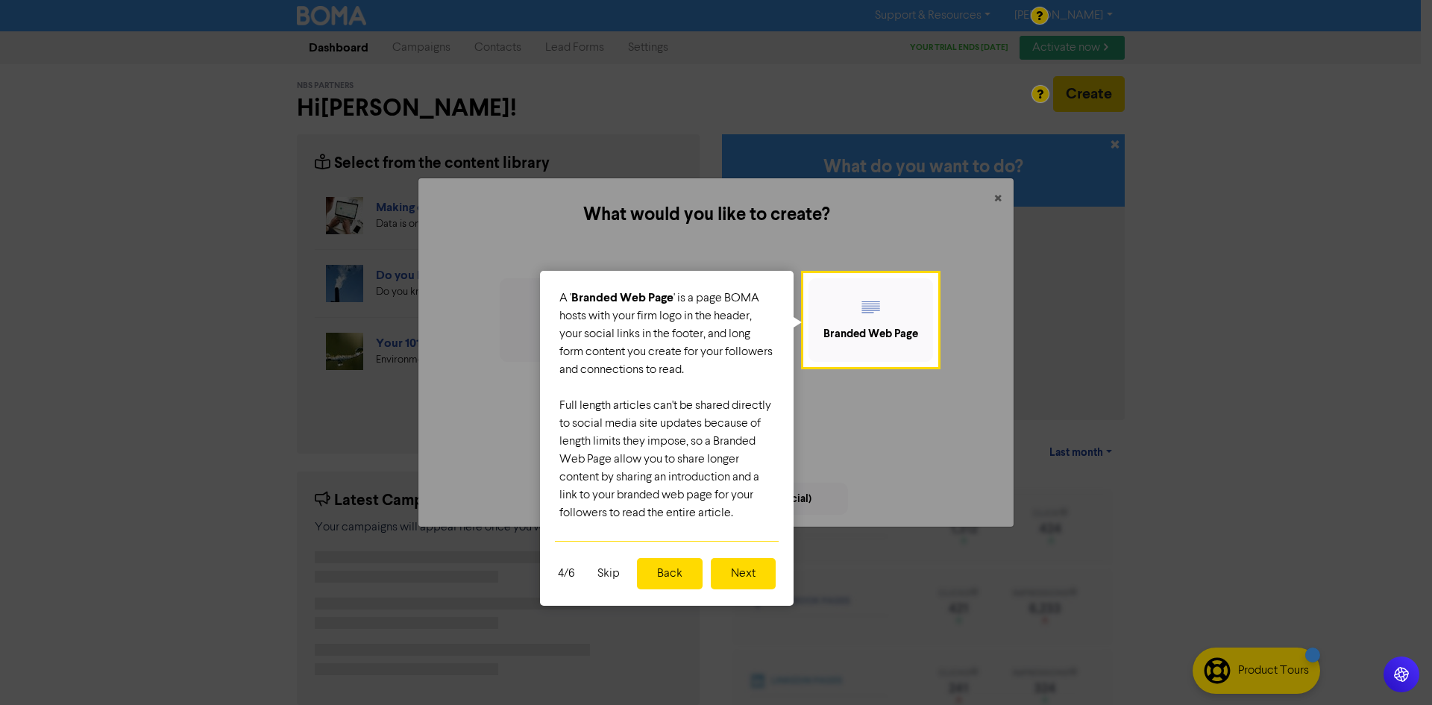
click at [728, 577] on button "Next" at bounding box center [743, 573] width 65 height 31
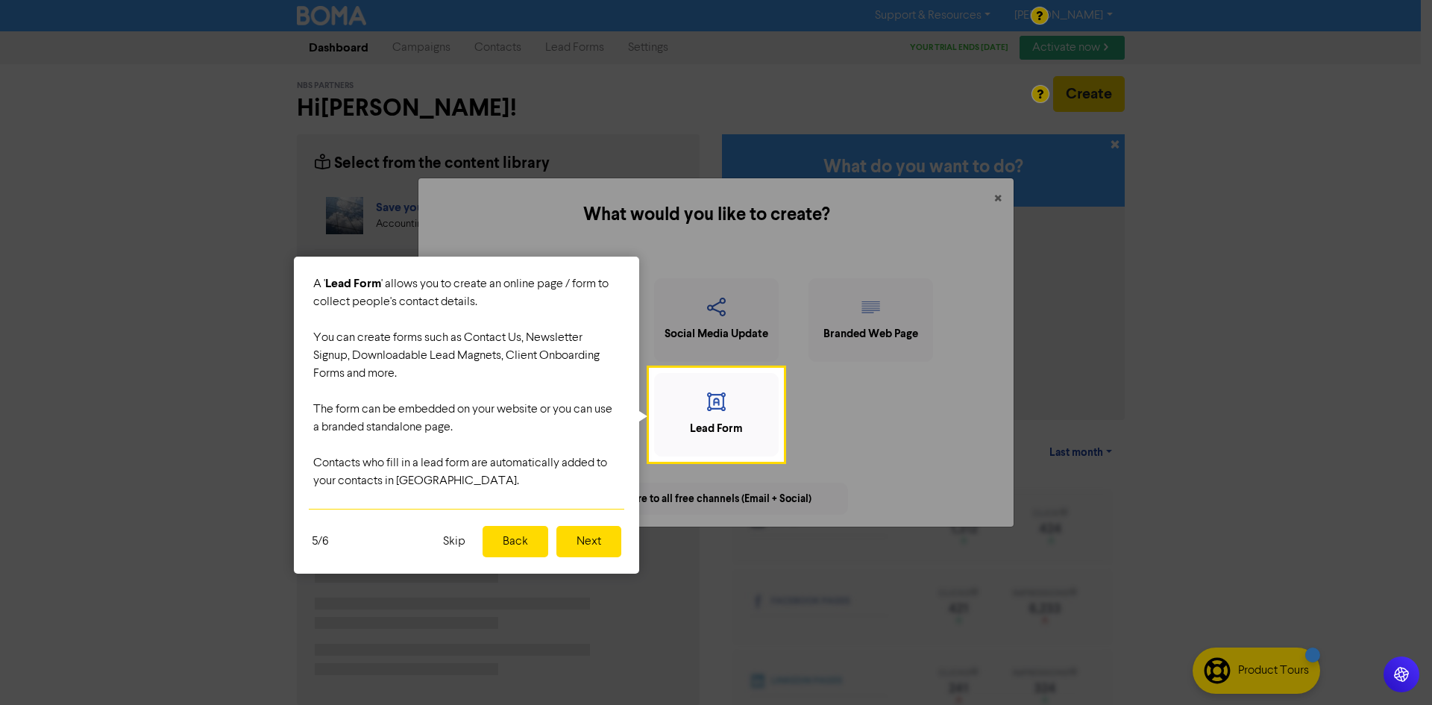
click at [592, 541] on button "Next" at bounding box center [588, 541] width 65 height 31
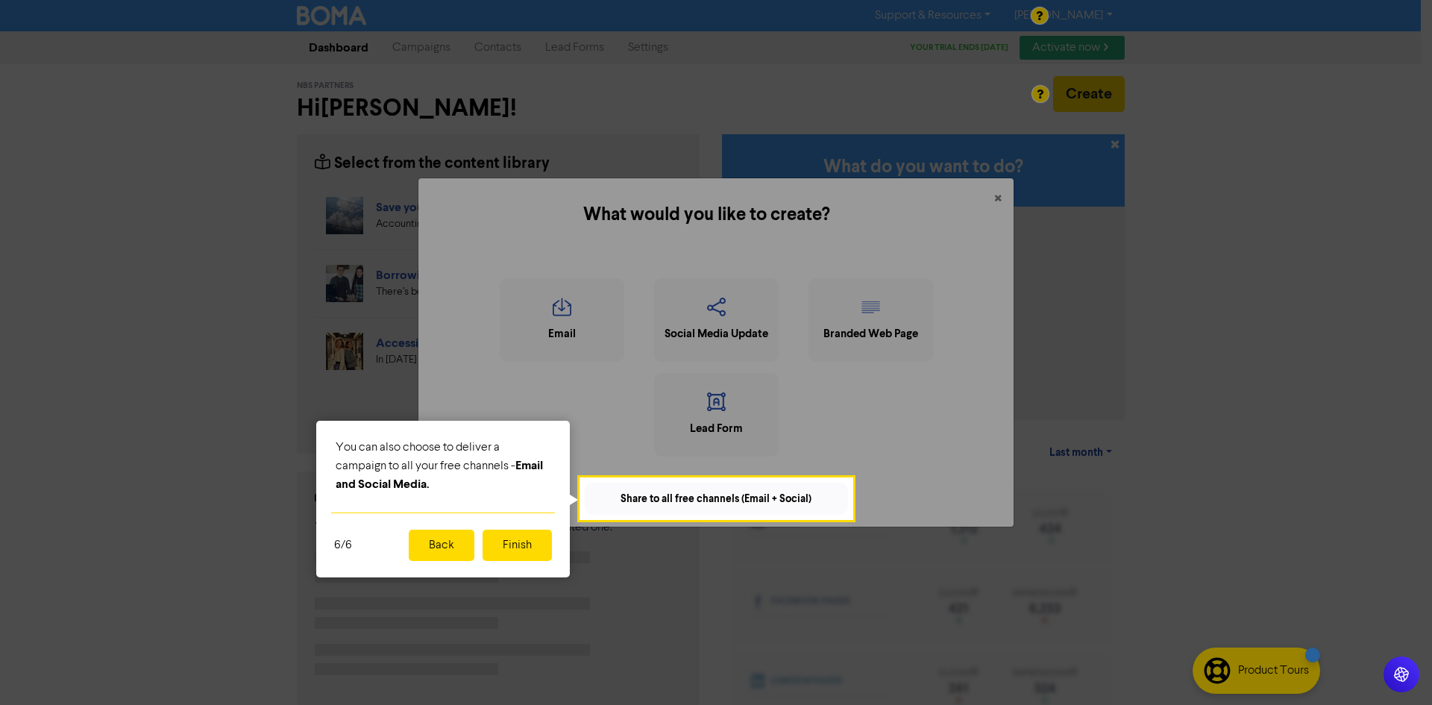
click at [534, 546] on button "Finish" at bounding box center [517, 545] width 69 height 31
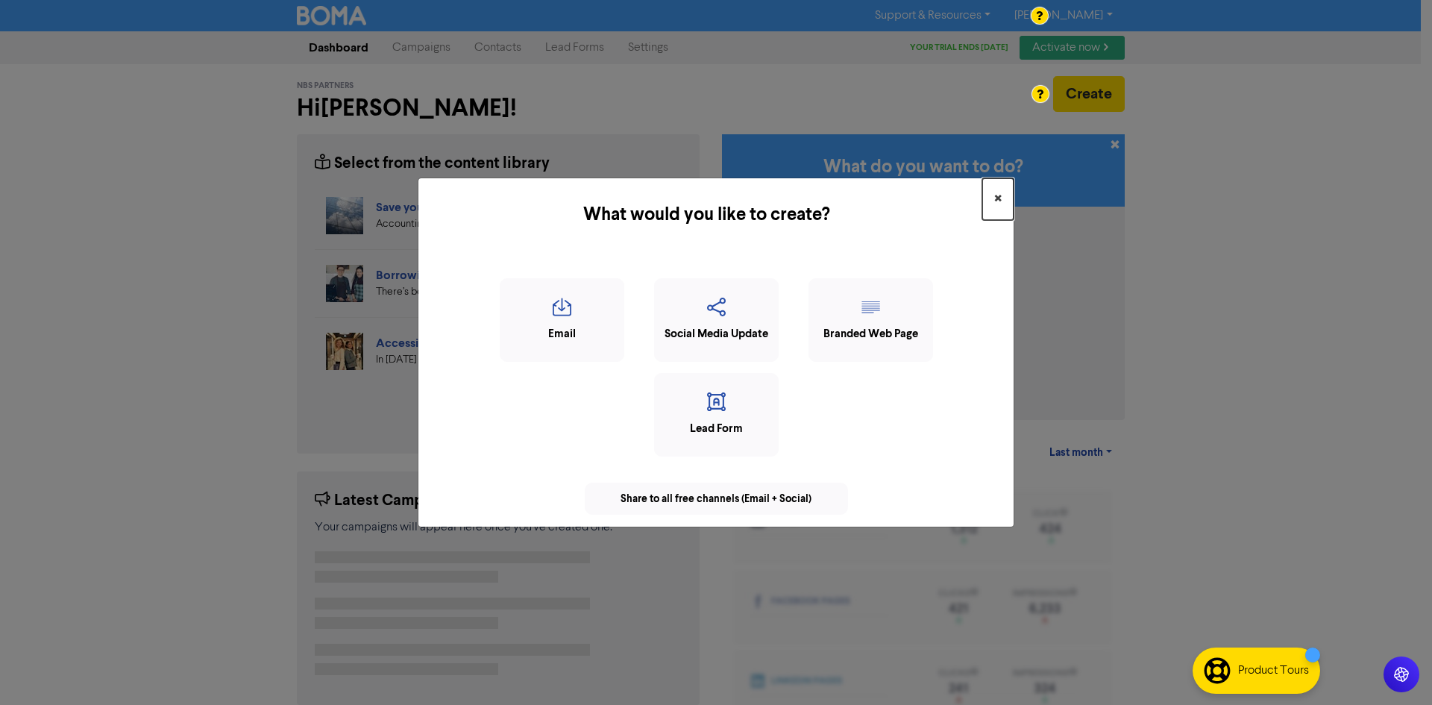
click at [994, 197] on span "×" at bounding box center [997, 199] width 7 height 22
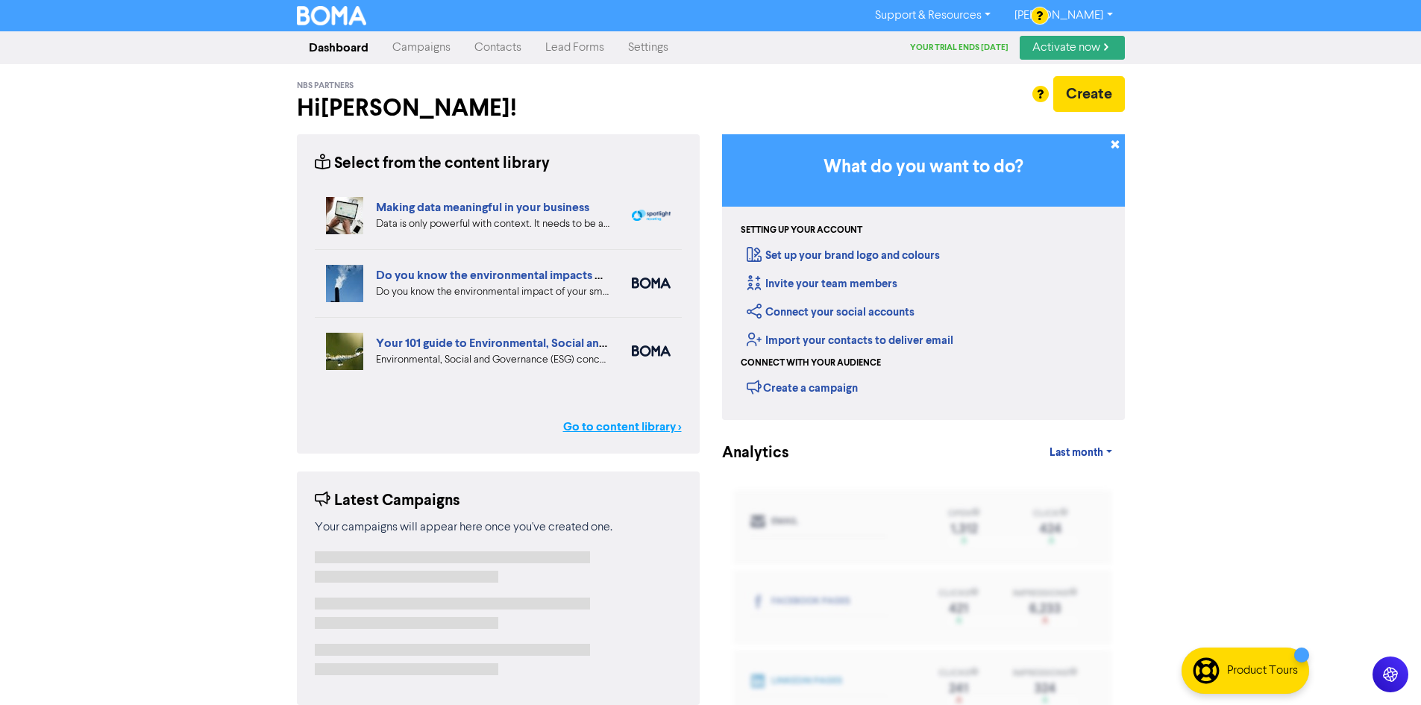
click at [653, 433] on link "Go to content library >" at bounding box center [622, 427] width 119 height 18
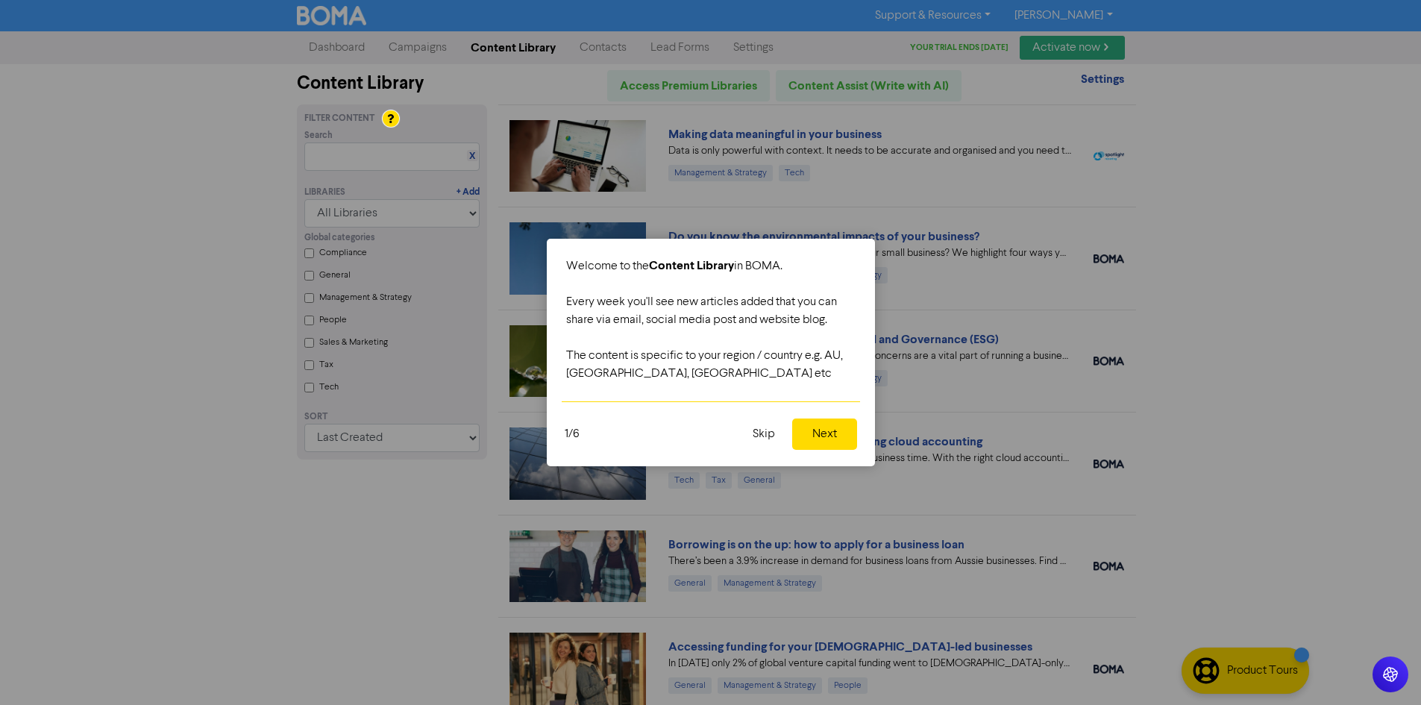
click at [812, 435] on button "Next" at bounding box center [824, 433] width 65 height 31
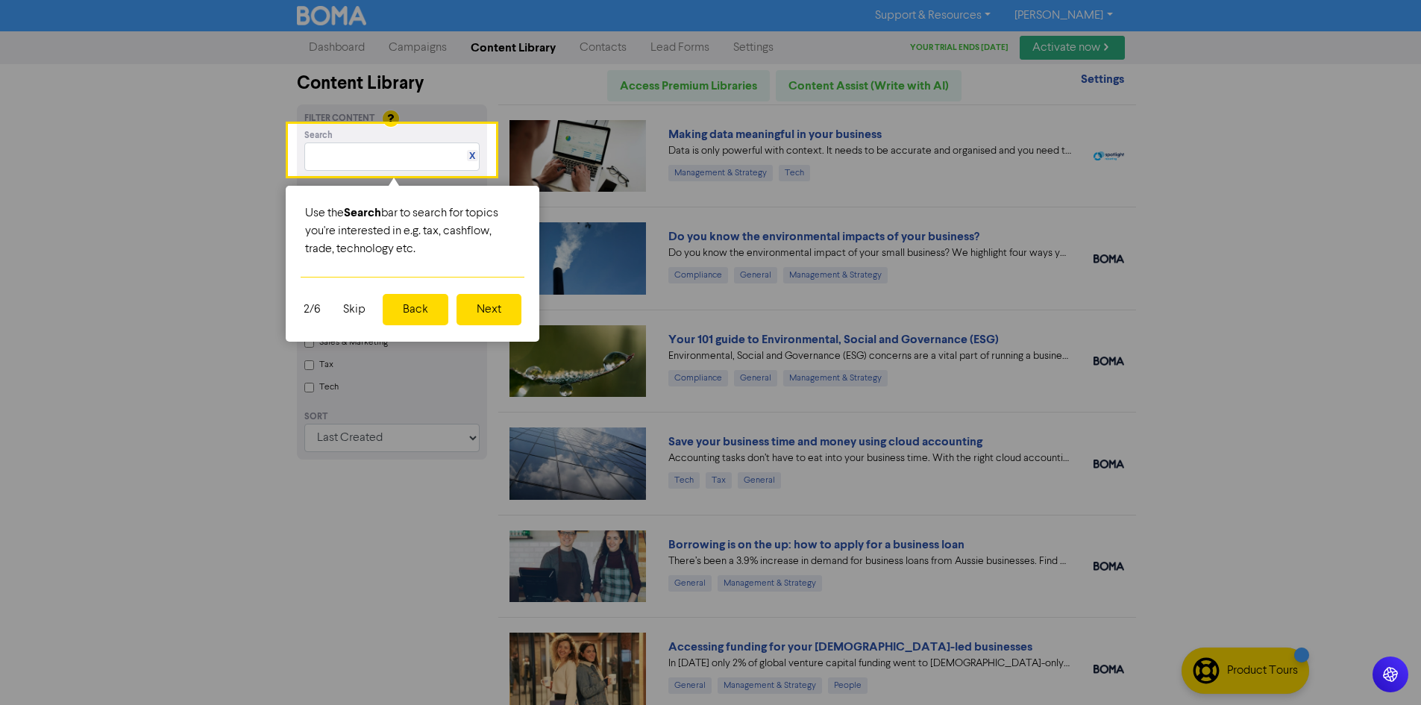
click at [511, 313] on button "Next" at bounding box center [488, 309] width 65 height 31
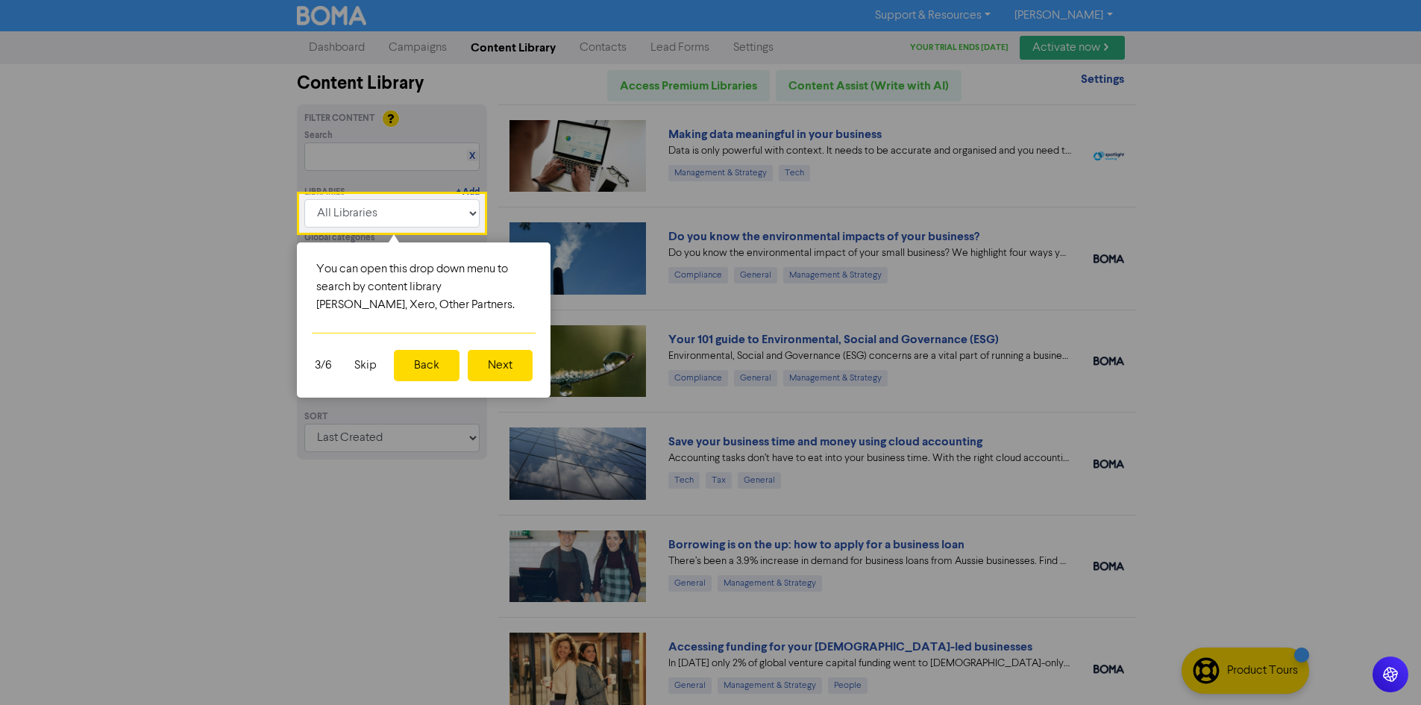
click at [527, 360] on button "Next" at bounding box center [500, 365] width 65 height 31
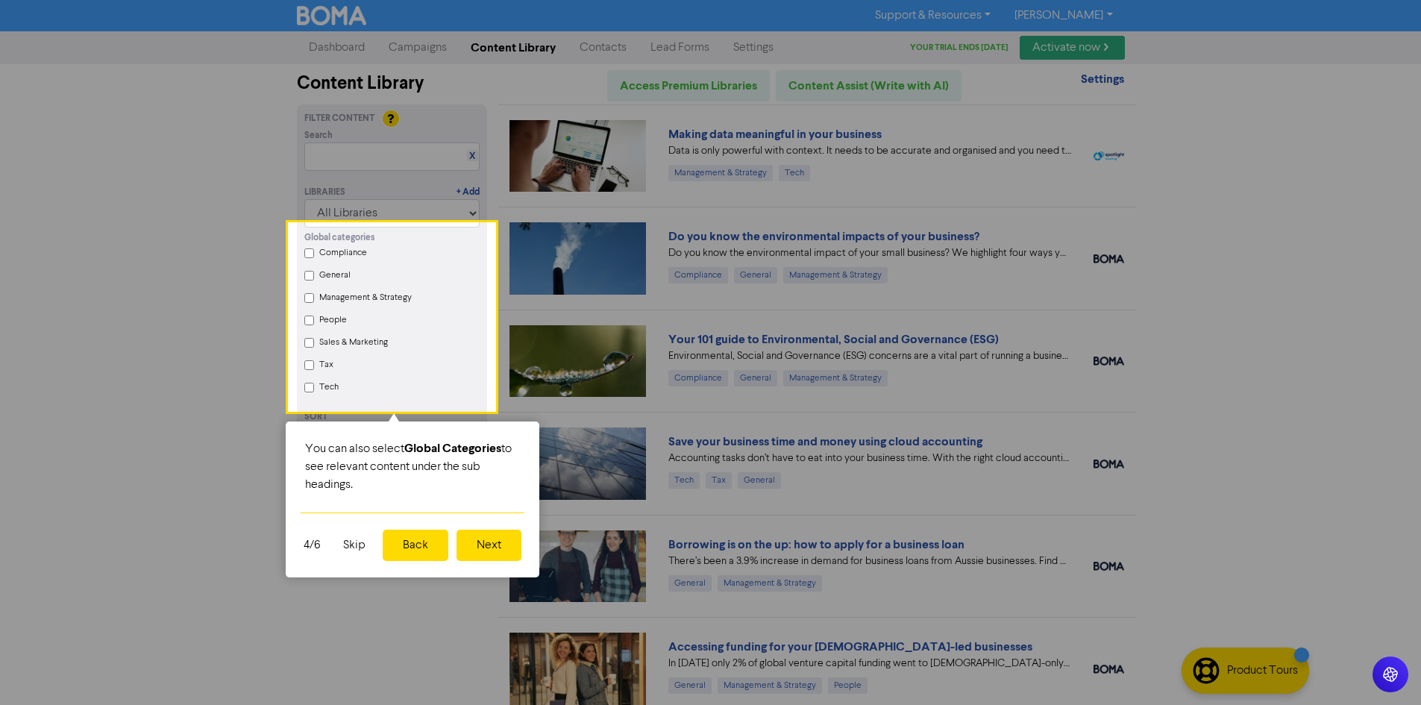
click at [492, 550] on button "Next" at bounding box center [488, 545] width 65 height 31
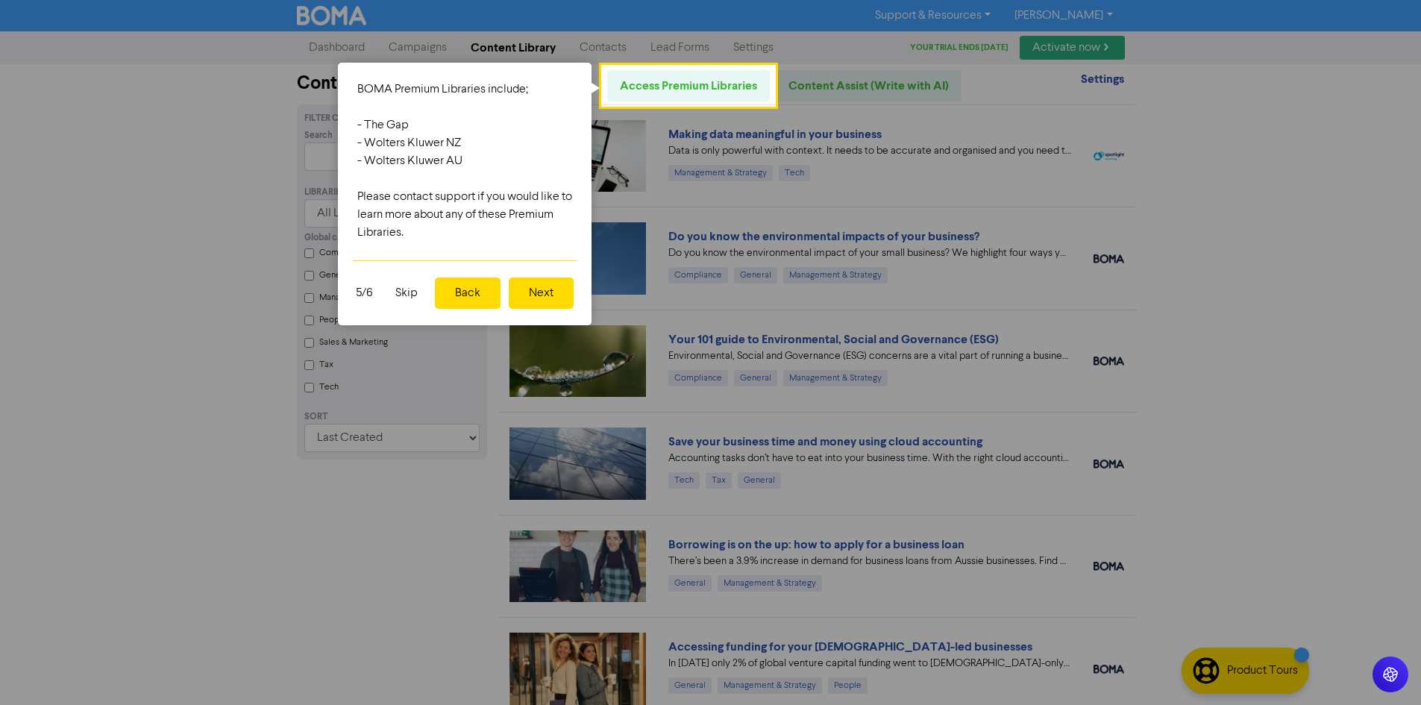
click at [539, 295] on button "Next" at bounding box center [541, 292] width 65 height 31
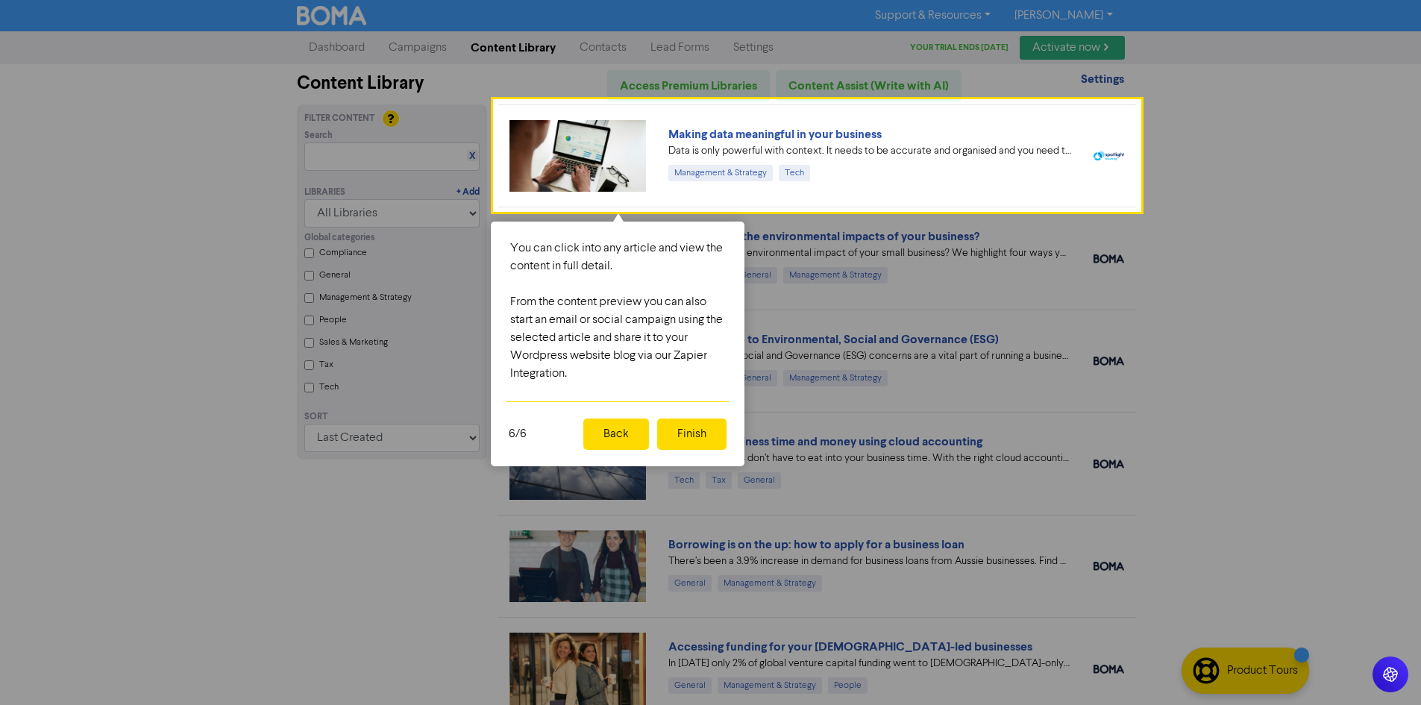
click at [679, 435] on button "Finish" at bounding box center [691, 433] width 69 height 31
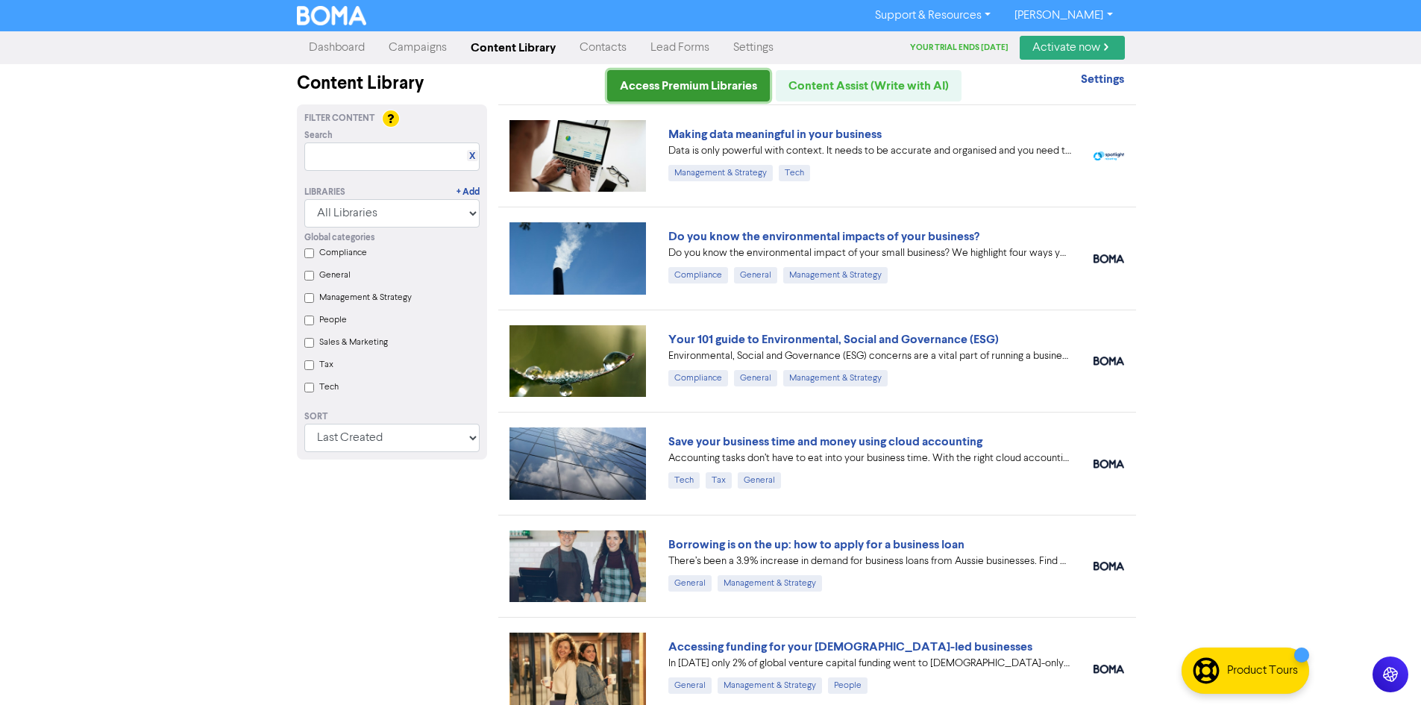
click at [713, 85] on link "Access Premium Libraries" at bounding box center [688, 85] width 163 height 31
click at [407, 206] on select "All Libraries BOMA Other Partners" at bounding box center [391, 213] width 175 height 28
select select "Other Partners"
click at [310, 199] on select "All Libraries BOMA Other Partners" at bounding box center [391, 213] width 175 height 28
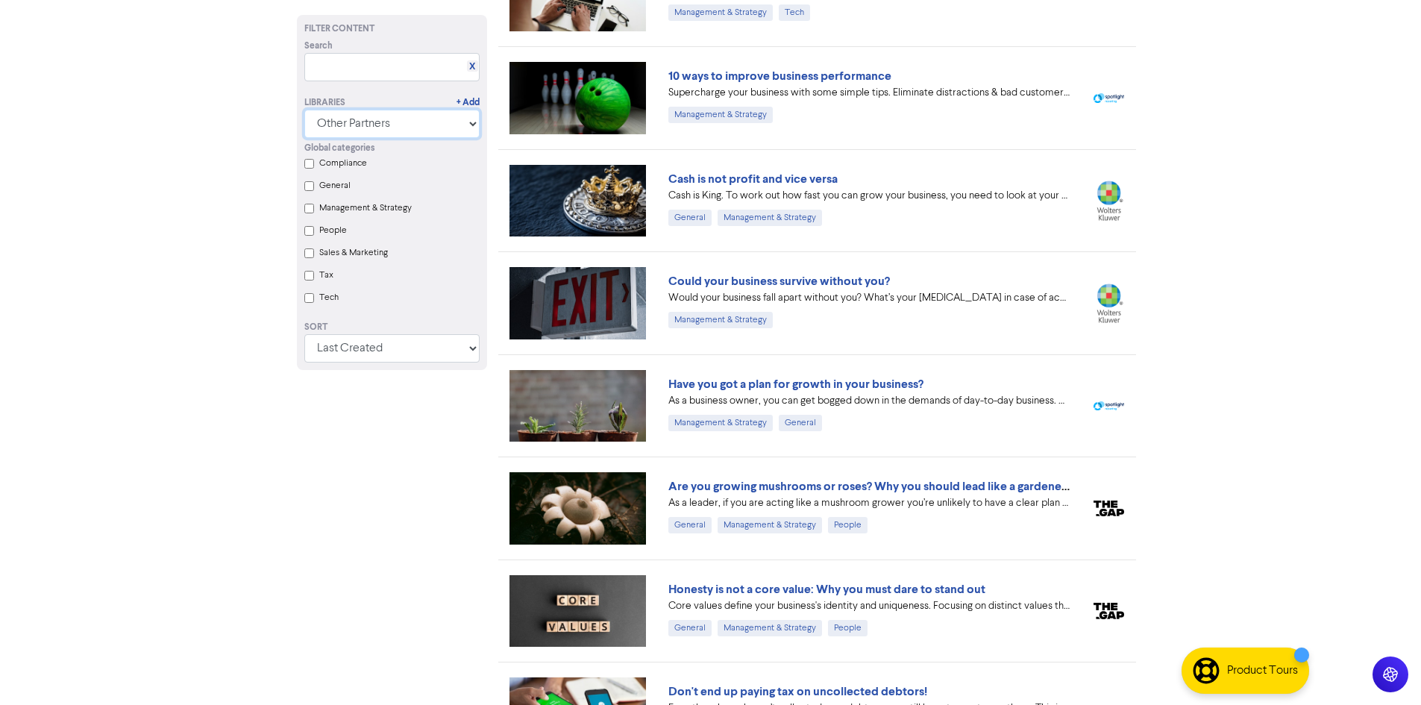
scroll to position [224, 0]
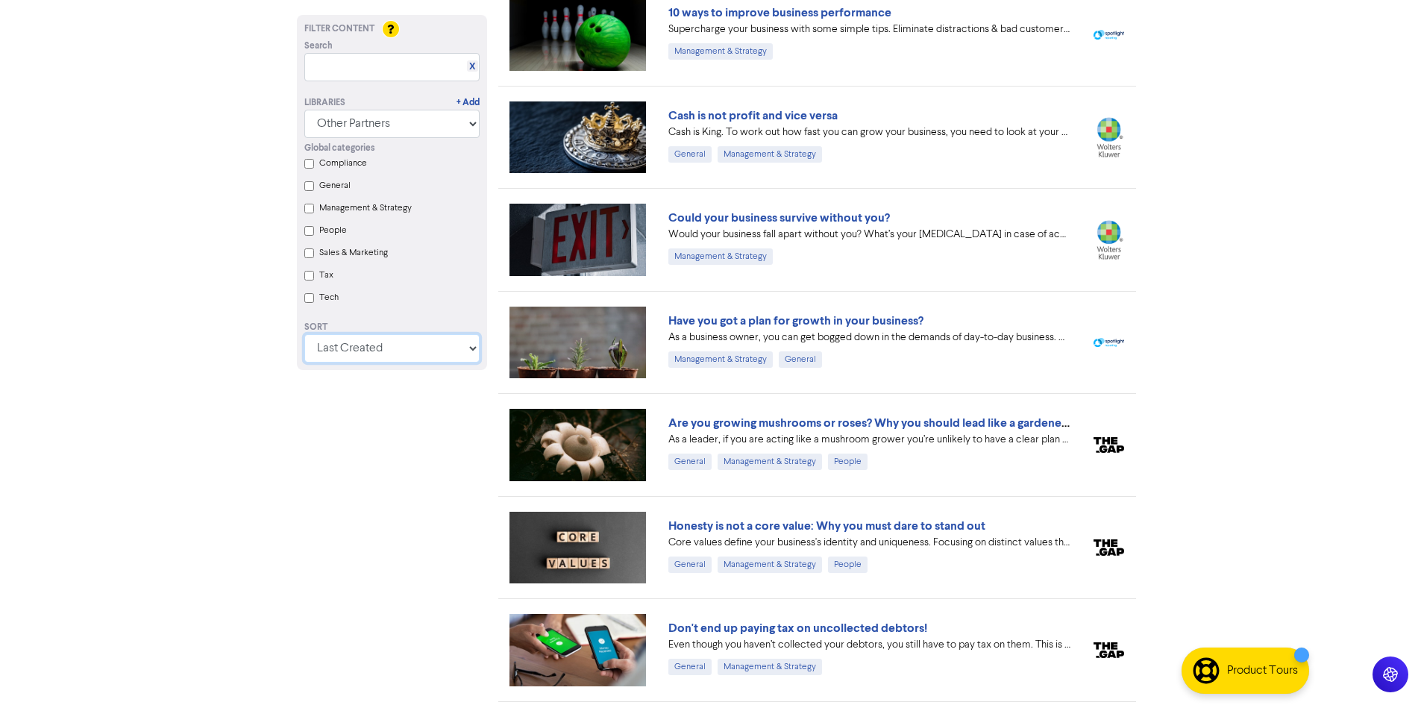
click at [370, 360] on select "Last Created First Created Title Ascending Title Descending Library Ascending L…" at bounding box center [391, 348] width 175 height 28
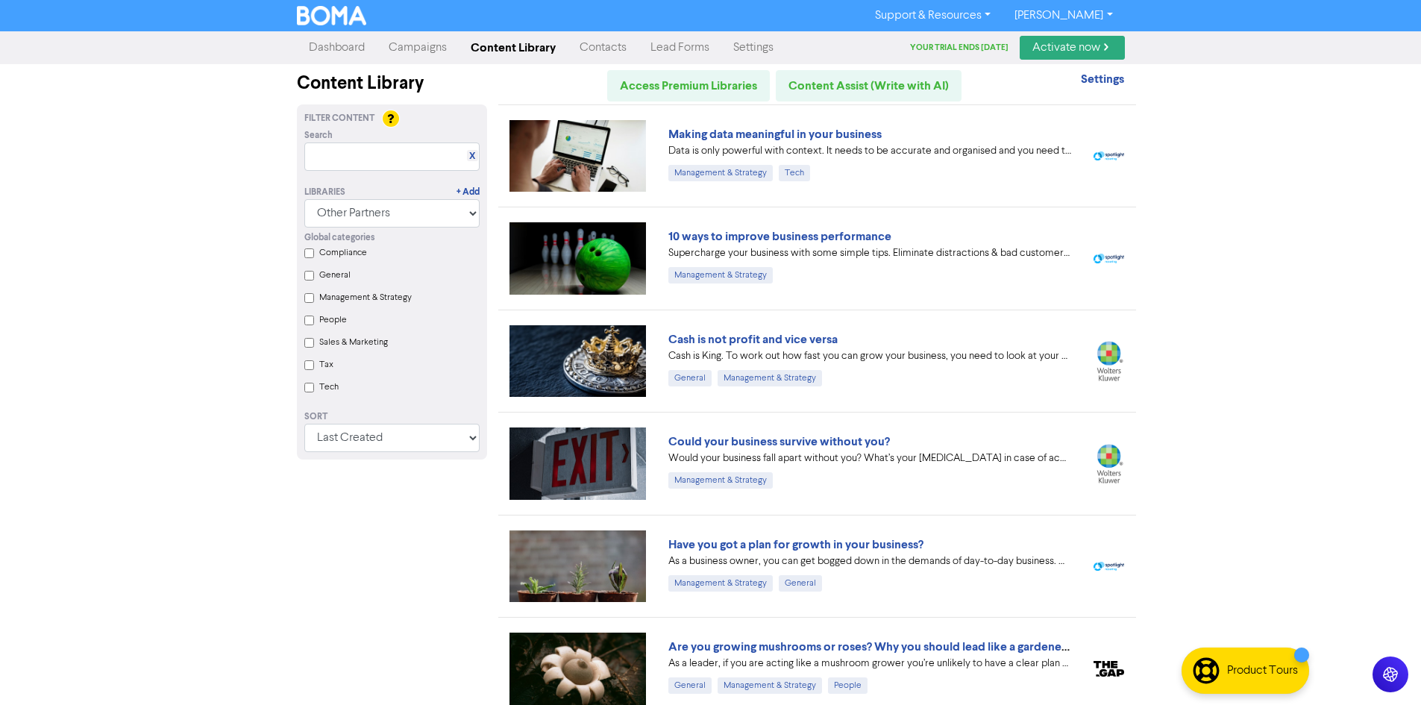
click at [430, 48] on link "Campaigns" at bounding box center [418, 48] width 82 height 30
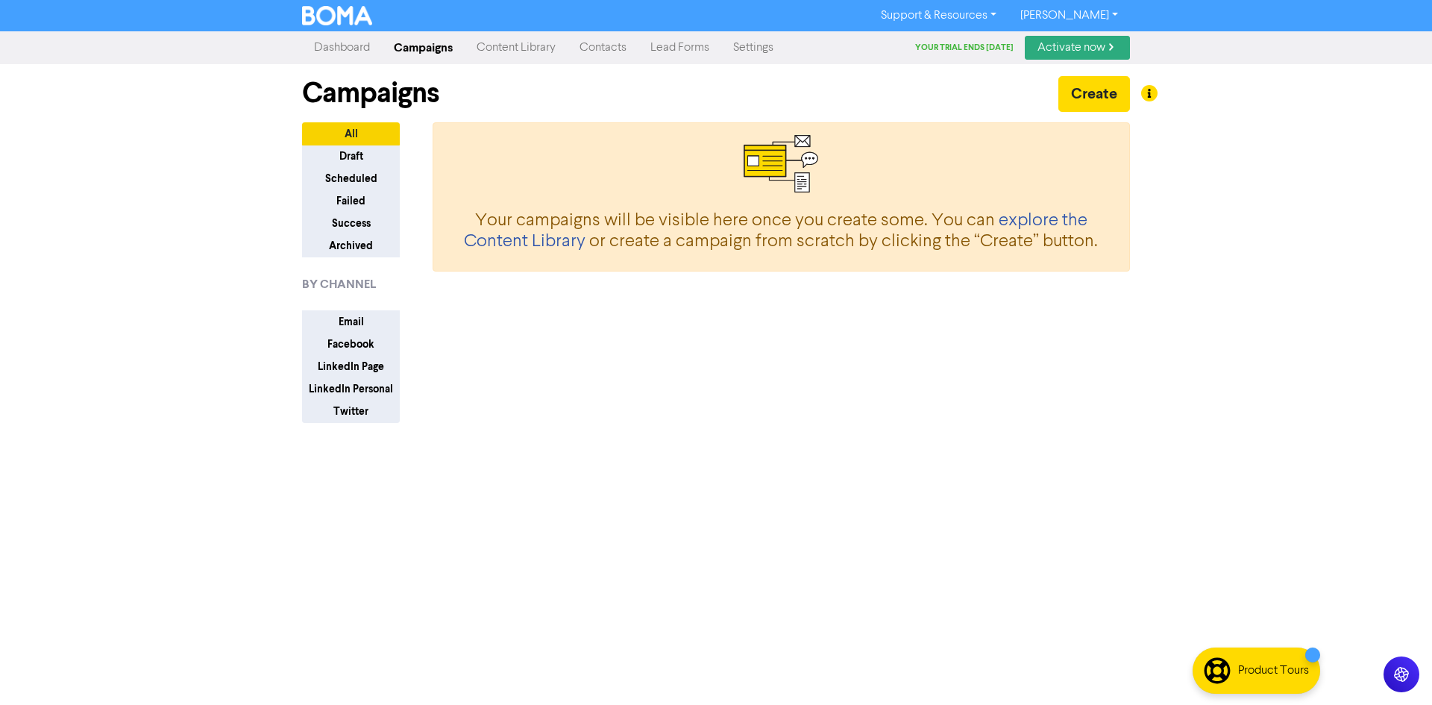
click at [342, 45] on link "Dashboard" at bounding box center [342, 48] width 80 height 30
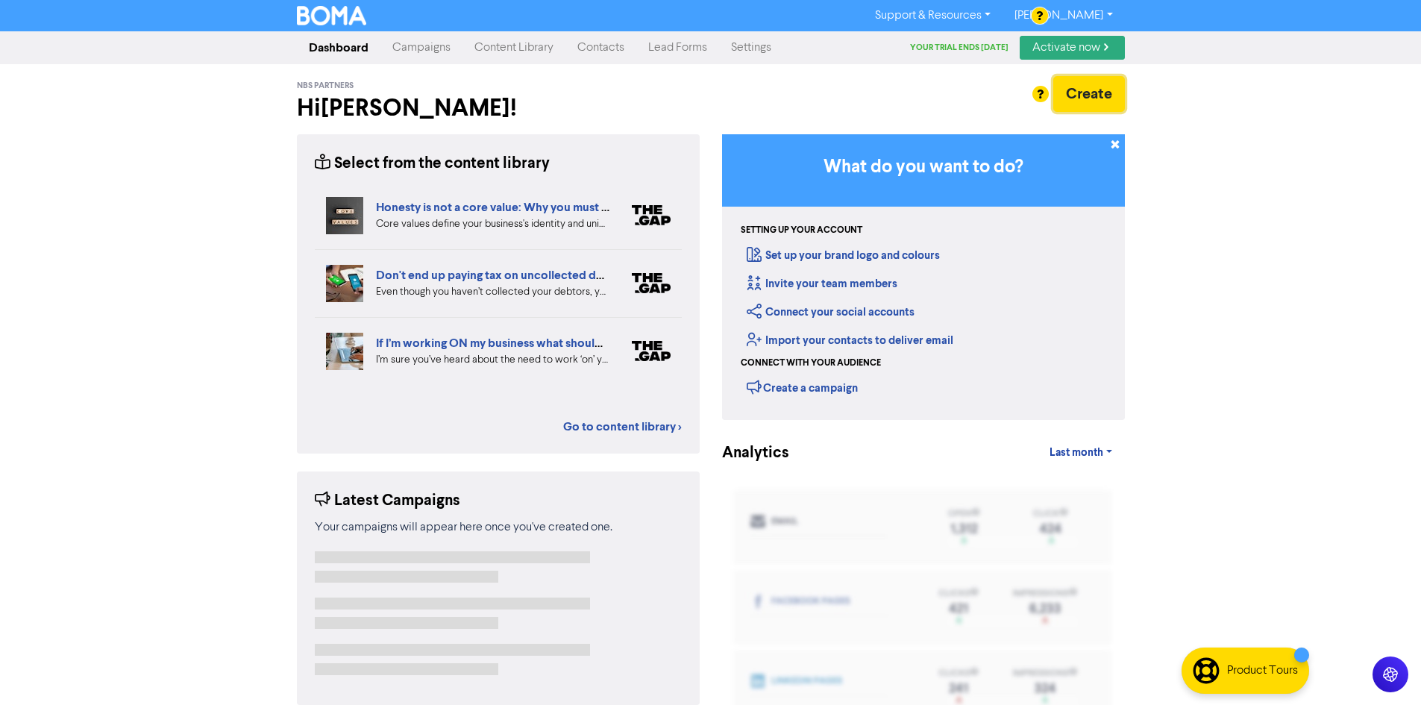
click at [1090, 95] on button "Create" at bounding box center [1089, 94] width 72 height 36
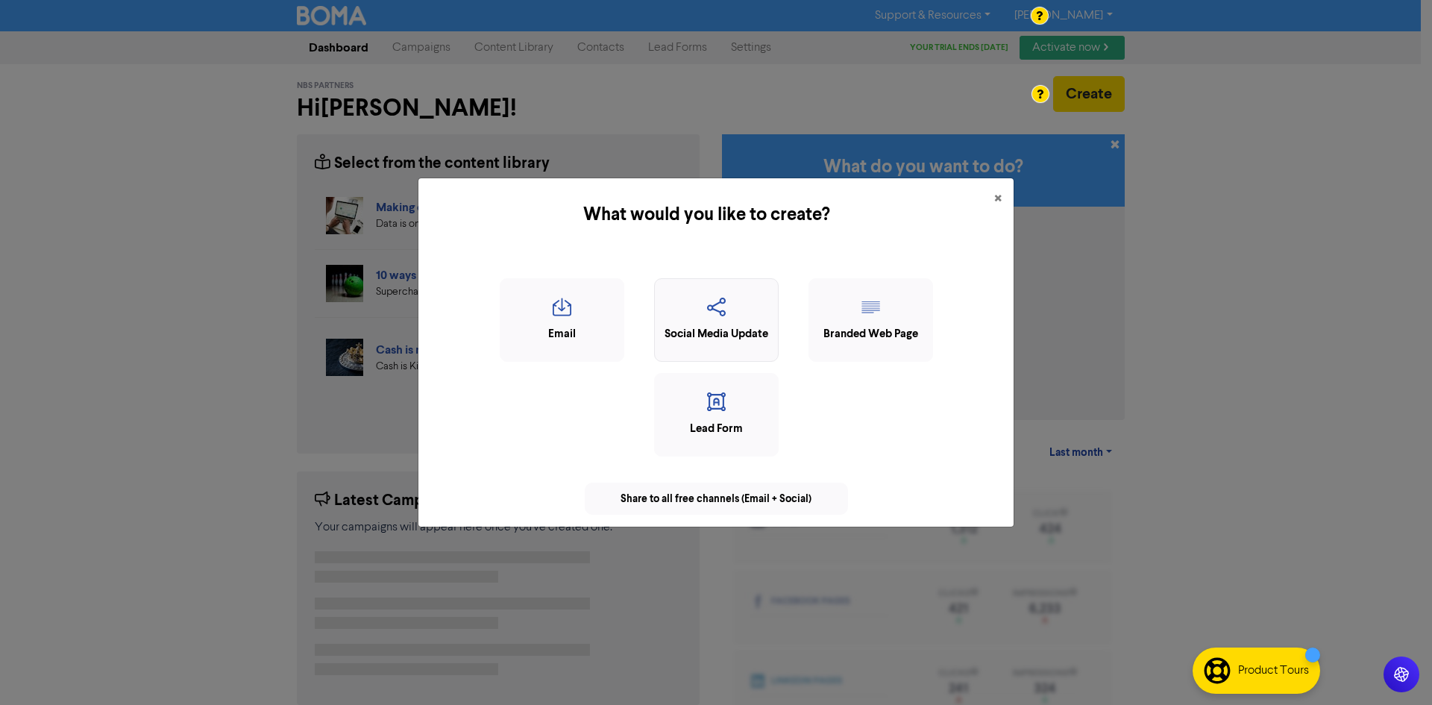
click at [728, 324] on icon "button" at bounding box center [716, 312] width 108 height 28
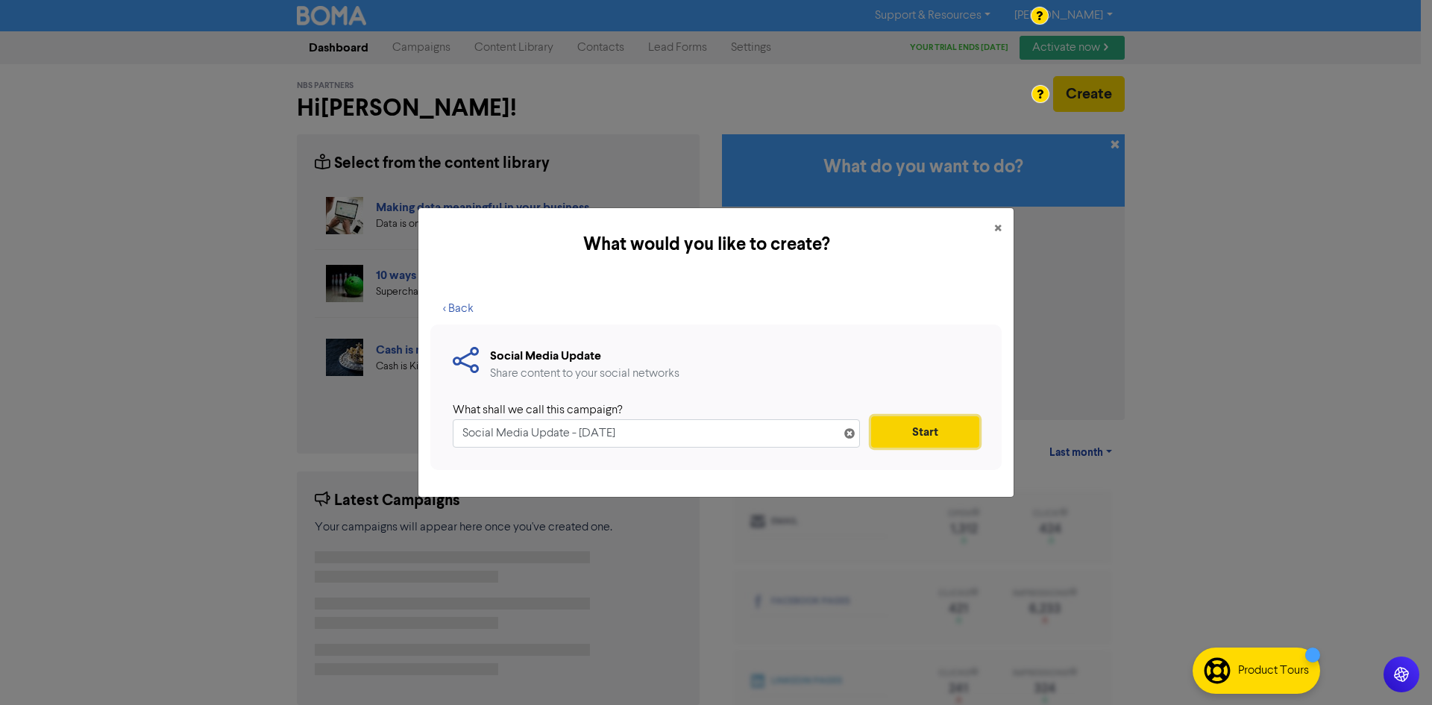
click at [908, 439] on button "Start" at bounding box center [925, 431] width 108 height 31
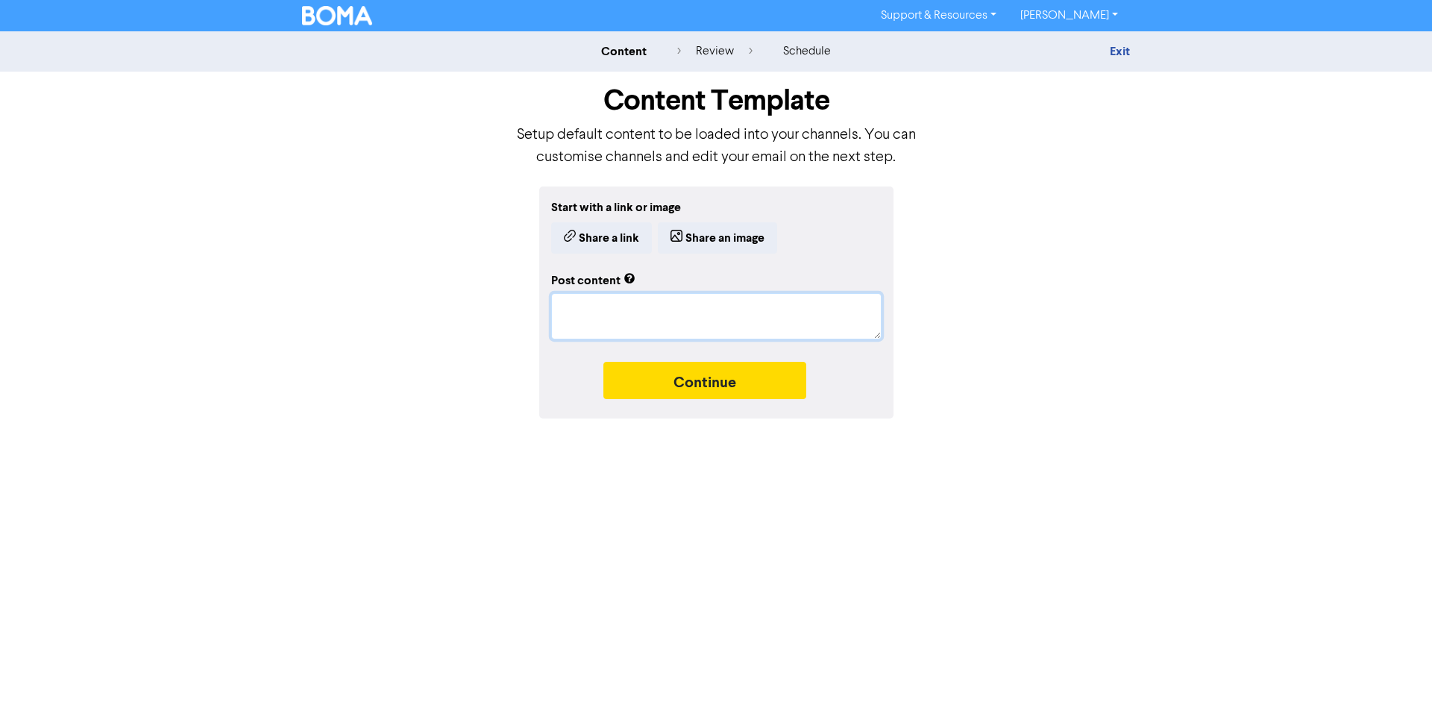
click at [733, 319] on textarea at bounding box center [716, 316] width 330 height 46
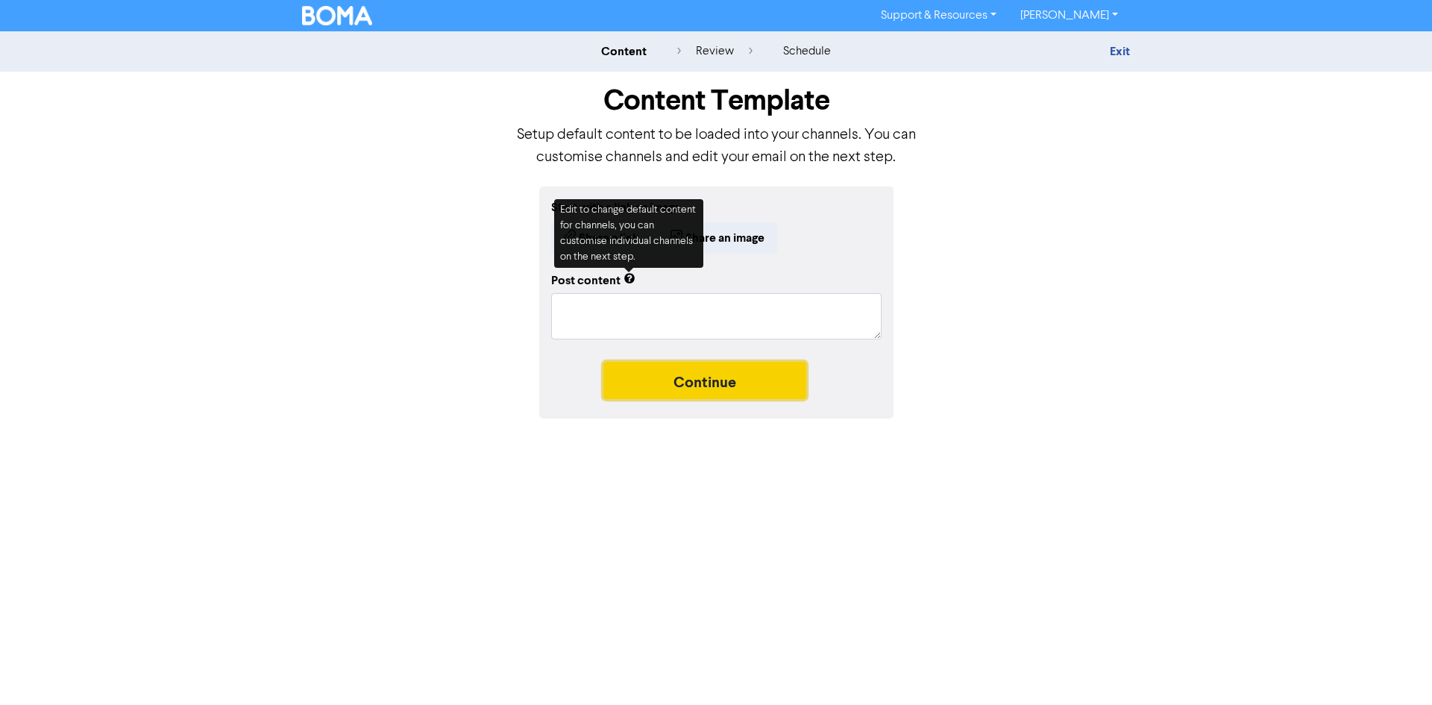
click at [770, 380] on button "Continue" at bounding box center [704, 380] width 203 height 37
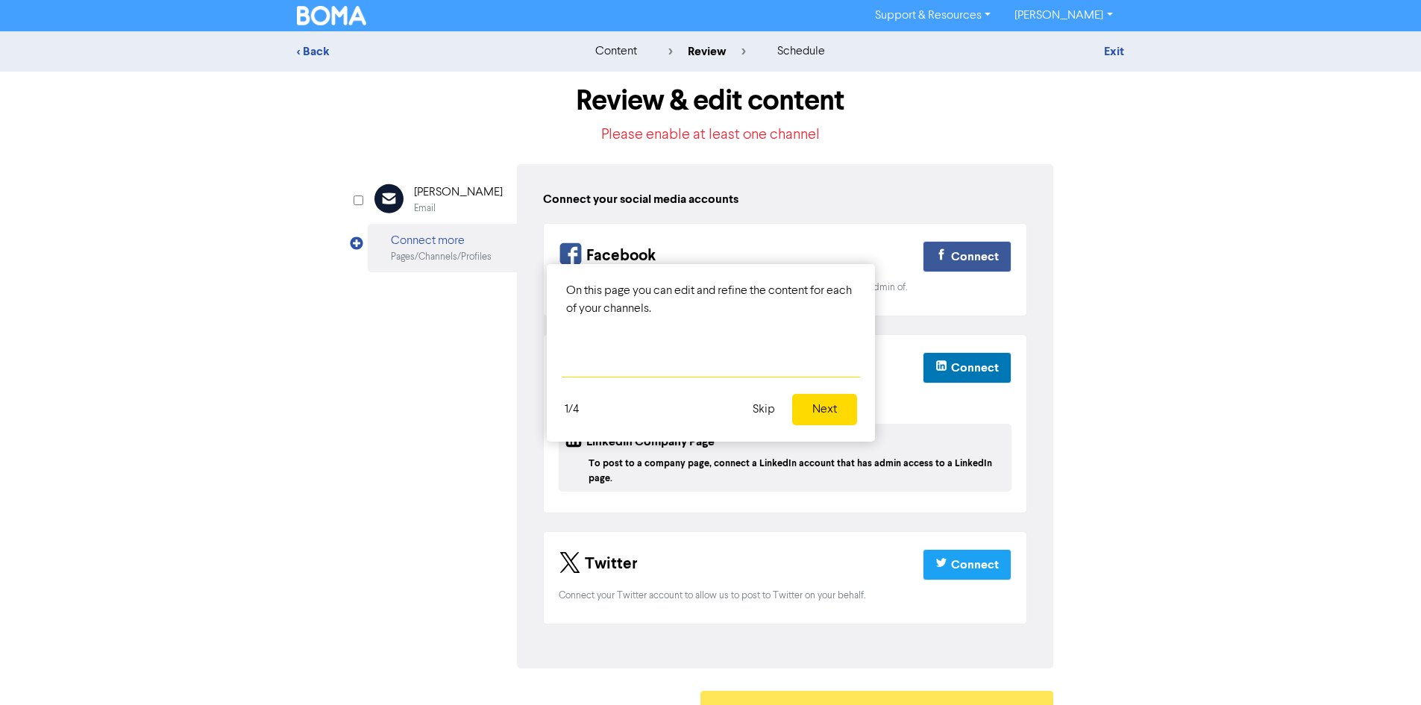
click at [766, 408] on button "Skip" at bounding box center [764, 409] width 40 height 31
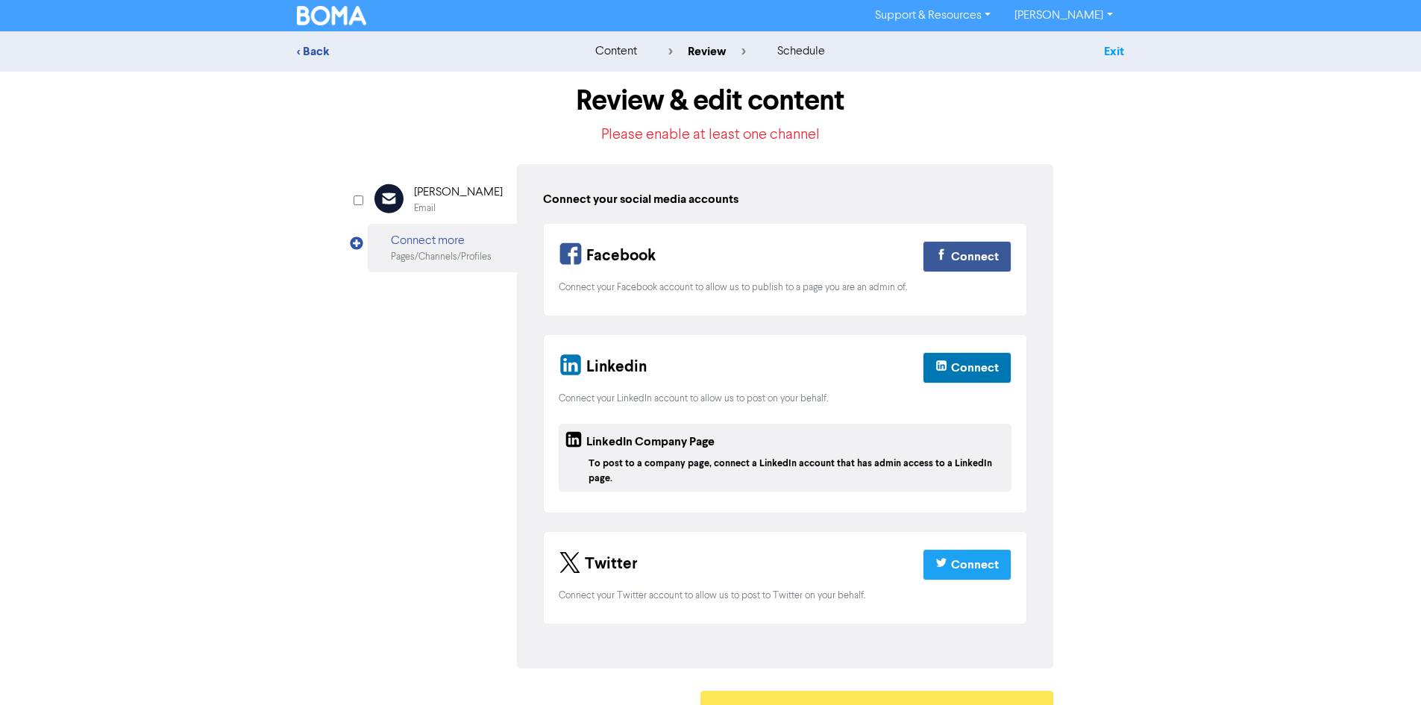
click at [1115, 54] on link "Exit" at bounding box center [1114, 51] width 20 height 15
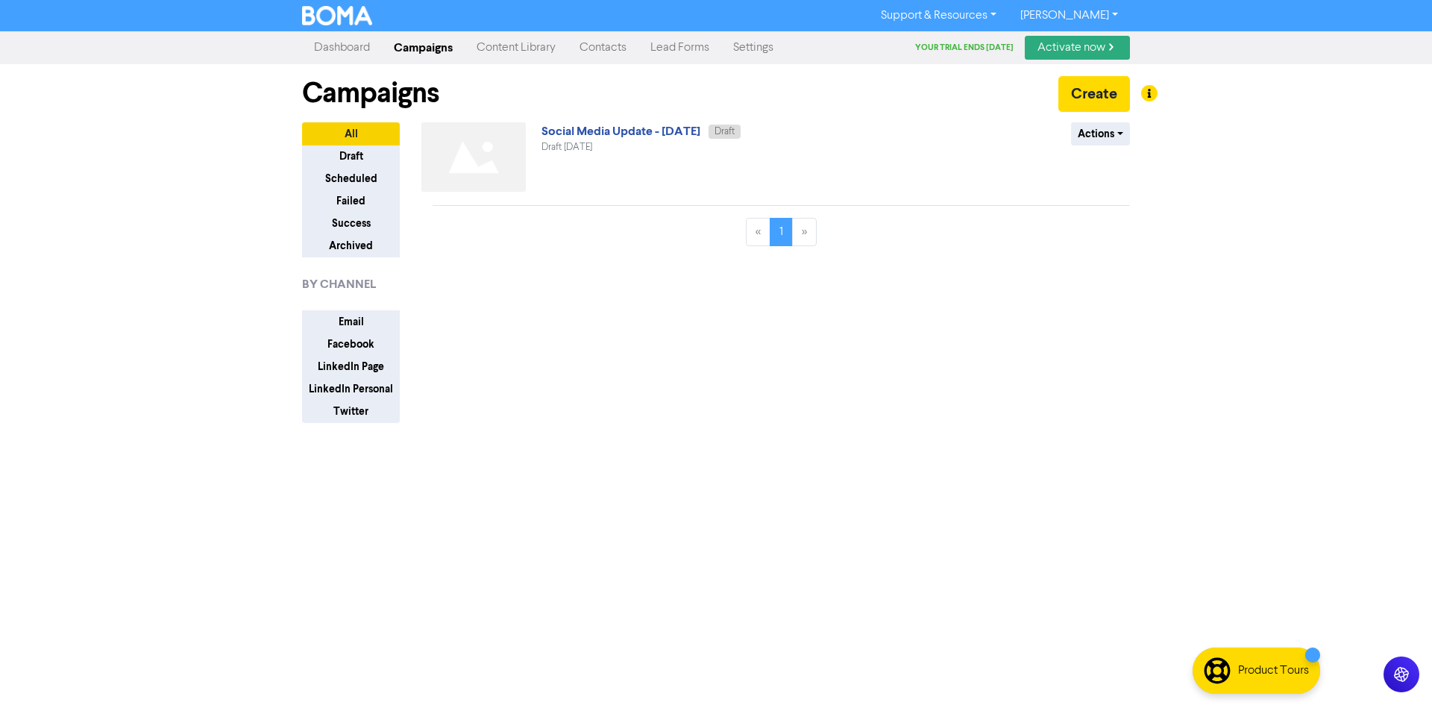
click at [338, 46] on link "Dashboard" at bounding box center [342, 48] width 80 height 30
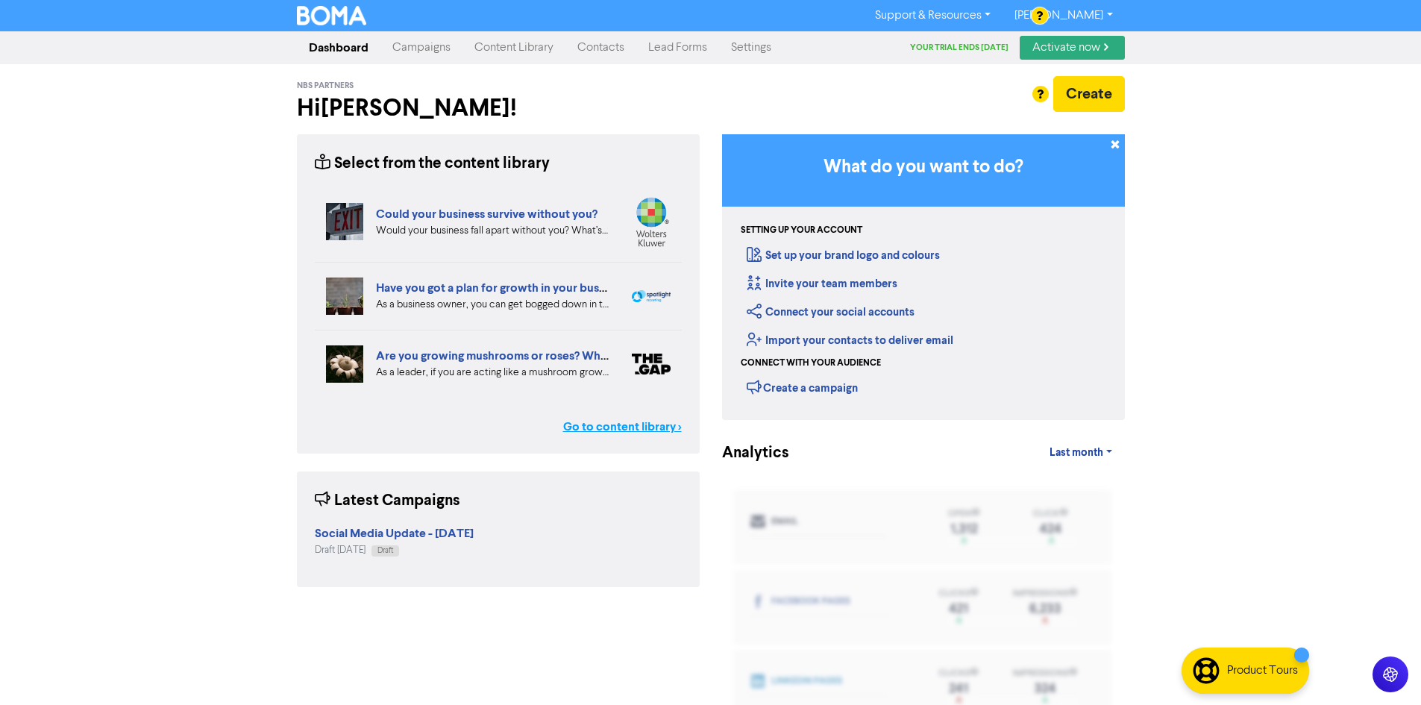
click at [606, 425] on link "Go to content library >" at bounding box center [622, 427] width 119 height 18
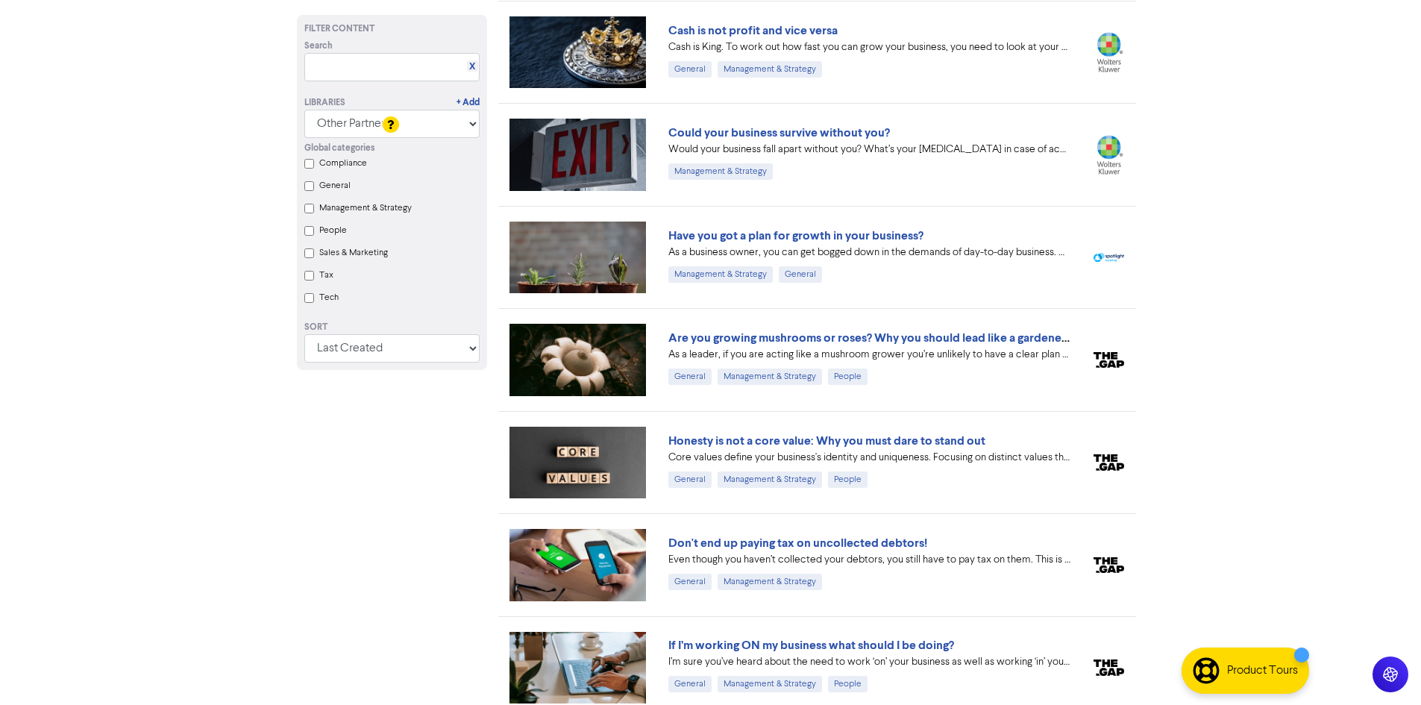
scroll to position [500, 0]
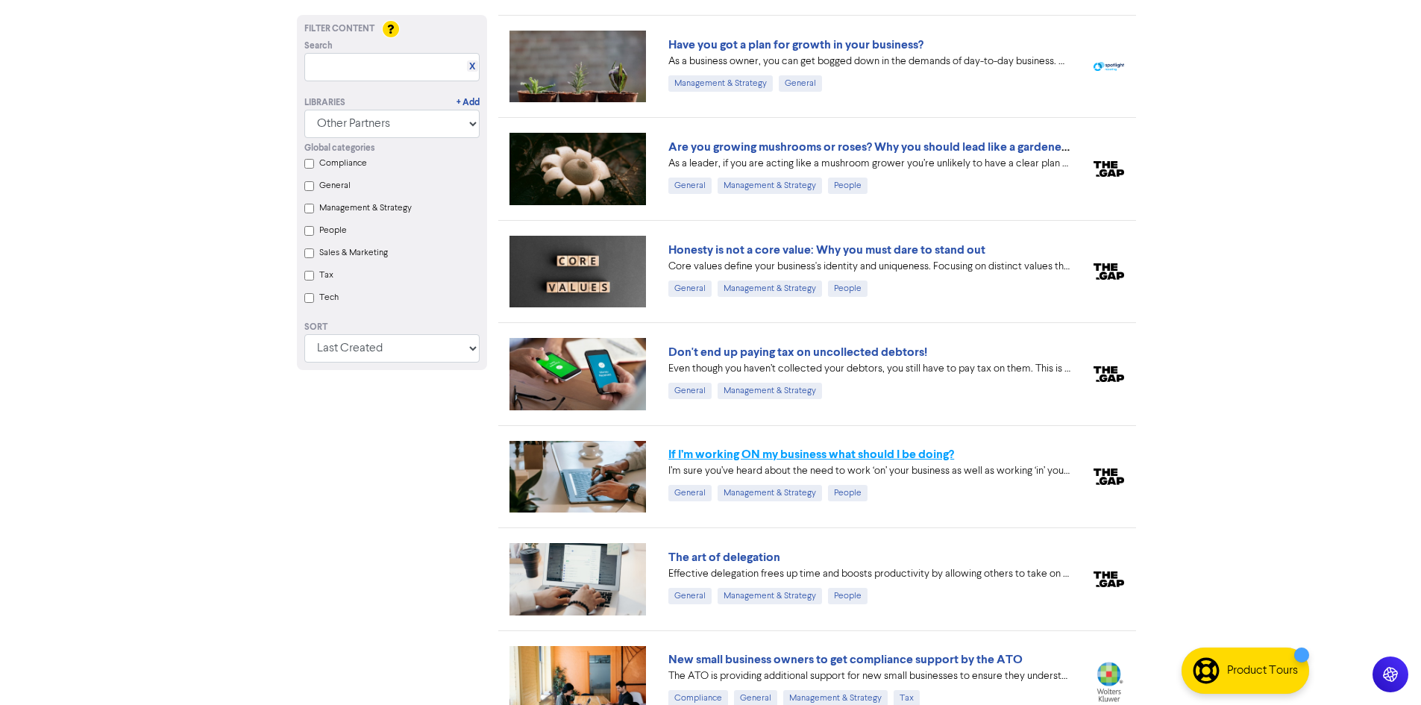
click at [886, 459] on link "If I’m working ON my business what should I be doing?" at bounding box center [811, 454] width 286 height 15
